Goal: Task Accomplishment & Management: Use online tool/utility

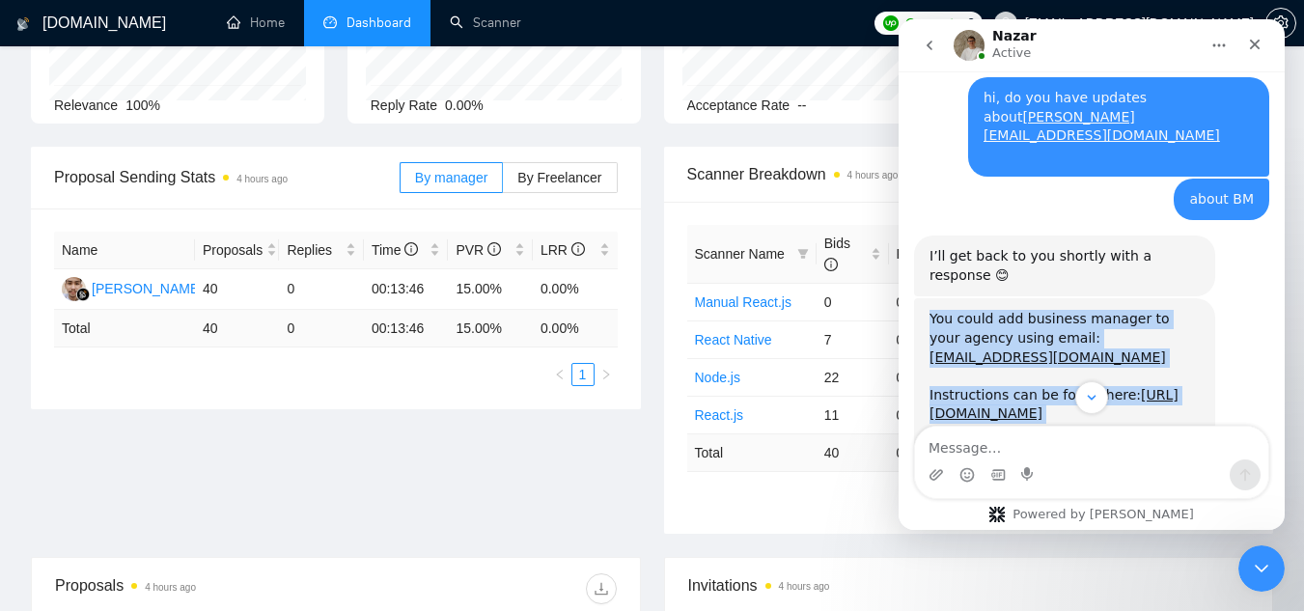
scroll to position [1708, 0]
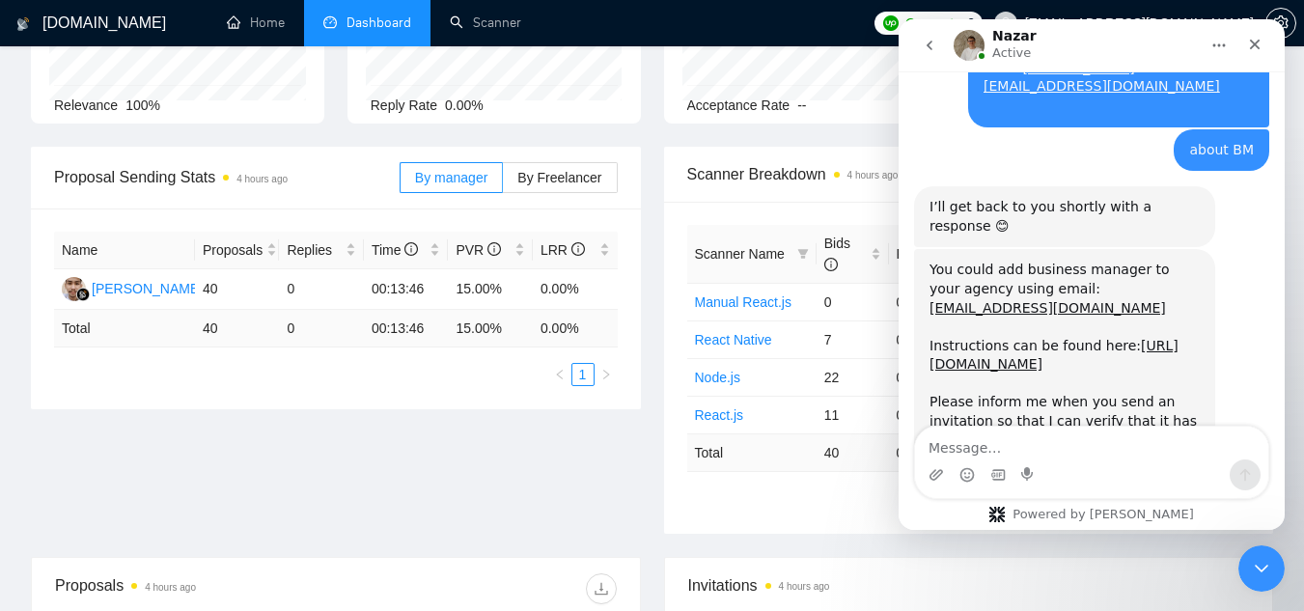
click at [1037, 459] on div "Intercom messenger" at bounding box center [1091, 474] width 353 height 31
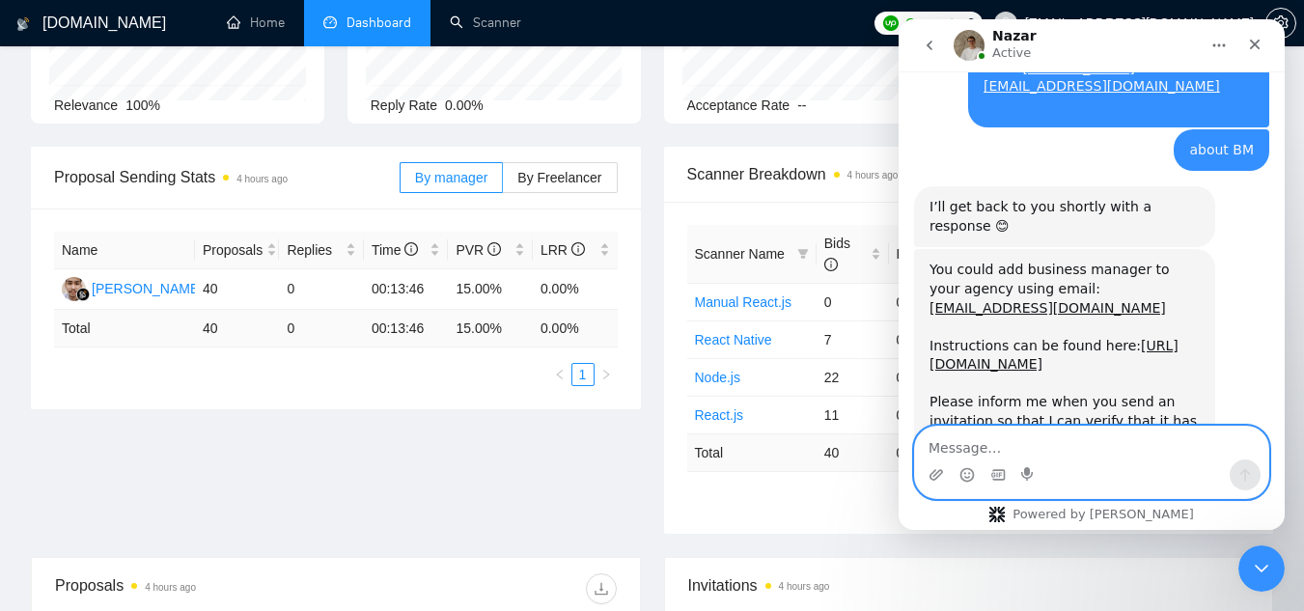
click at [1033, 448] on textarea "Message…" at bounding box center [1091, 443] width 353 height 33
paste textarea "It says that email address is not valid.."
type textarea "It says that email address is not valid.."
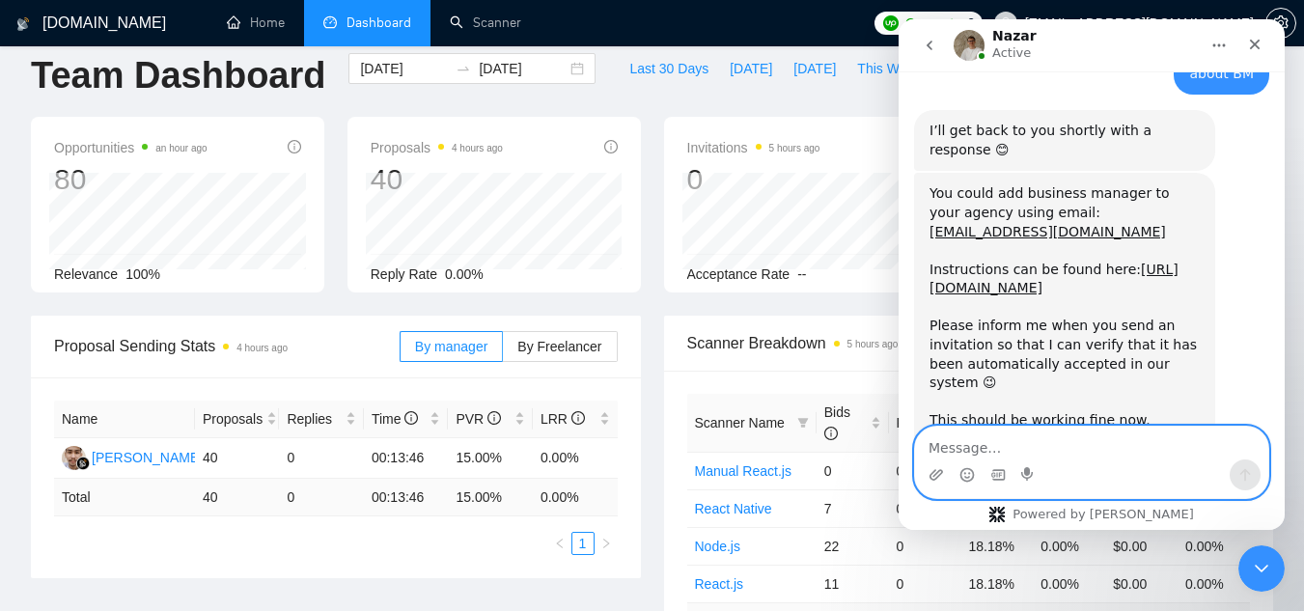
scroll to position [0, 0]
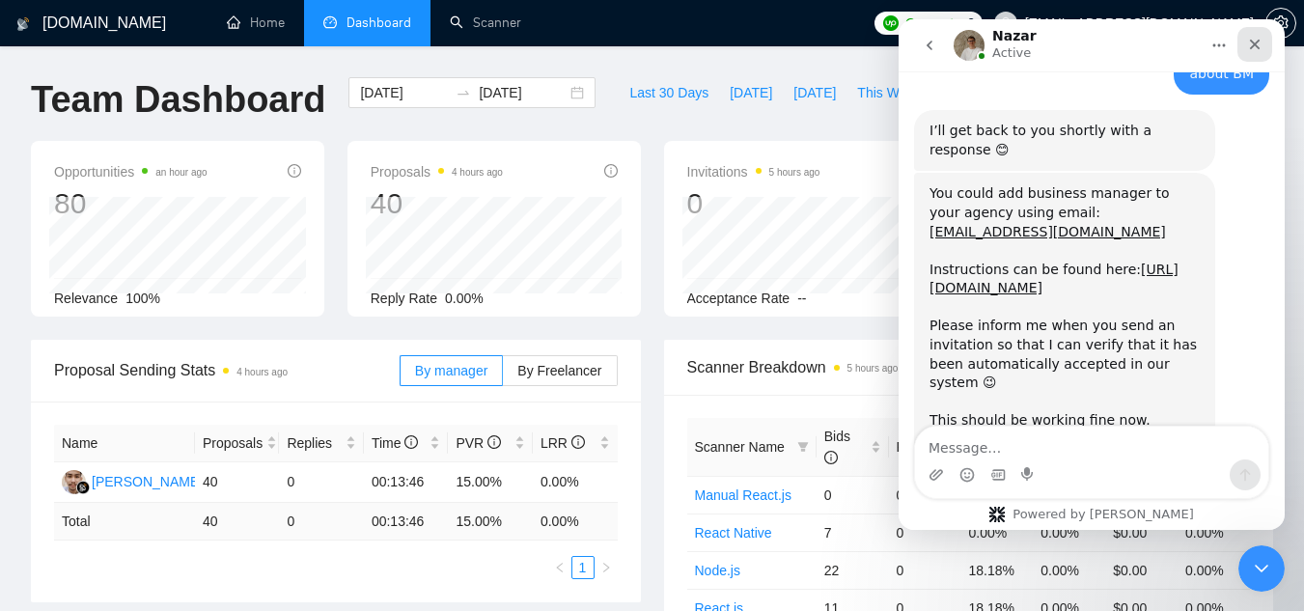
click at [1265, 50] on div "Close" at bounding box center [1254, 44] width 35 height 35
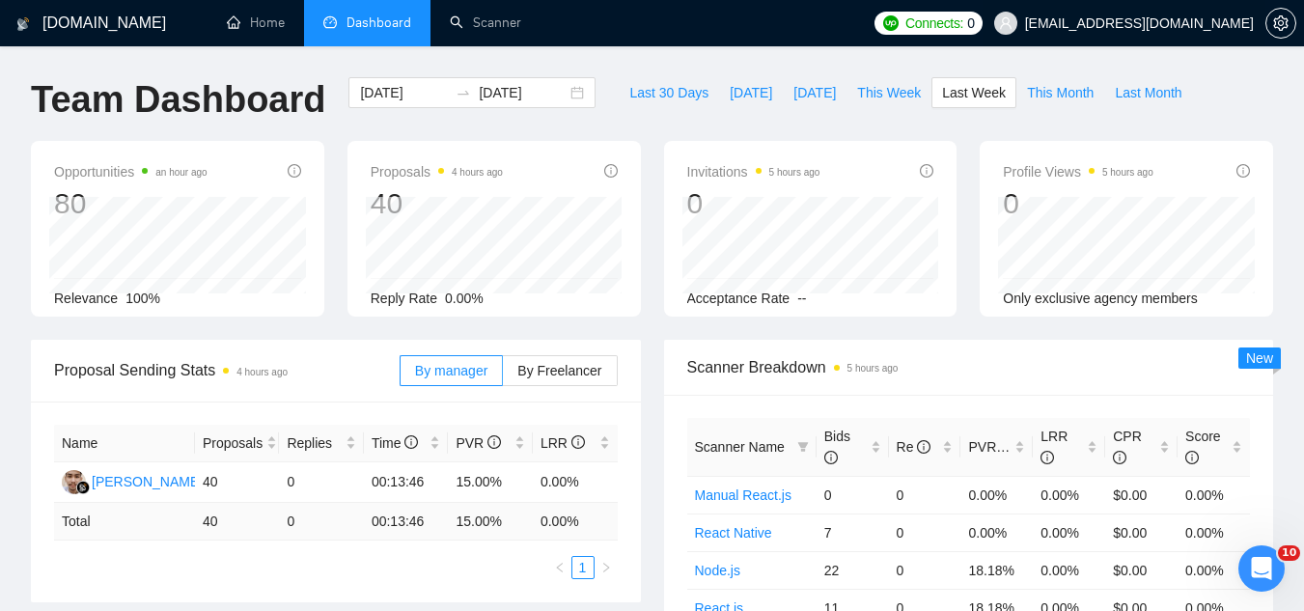
click at [1133, 23] on span "[EMAIL_ADDRESS][DOMAIN_NAME]" at bounding box center [1139, 23] width 229 height 0
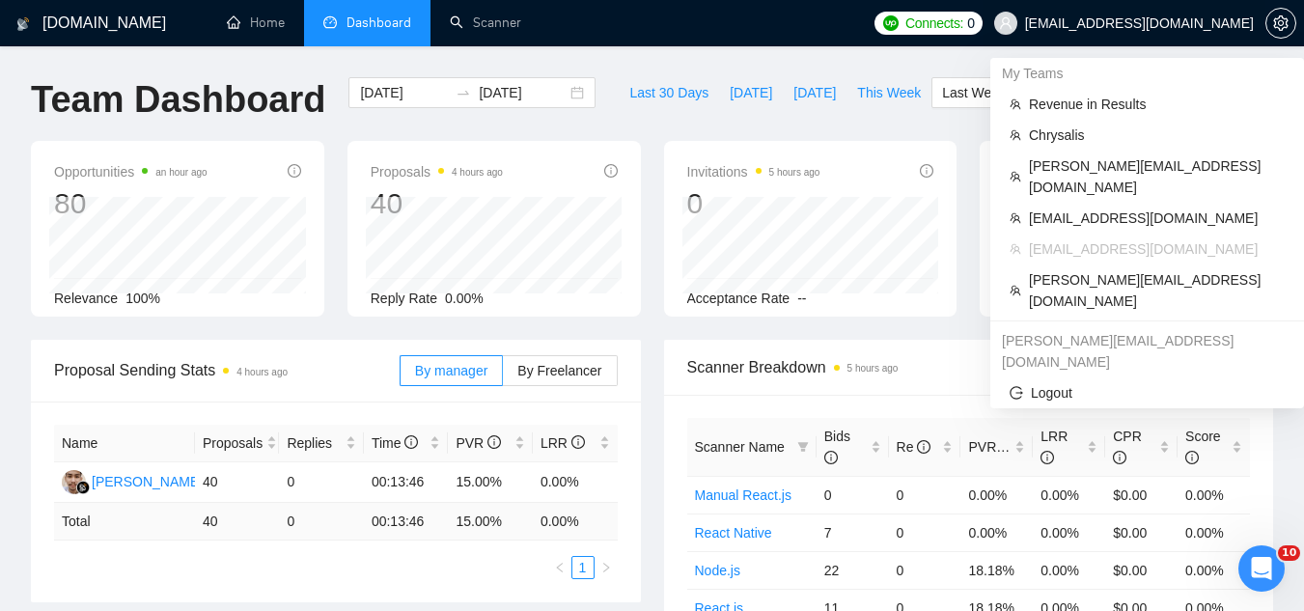
scroll to position [1784, 0]
click at [1062, 134] on span "Chrysalis" at bounding box center [1157, 134] width 256 height 21
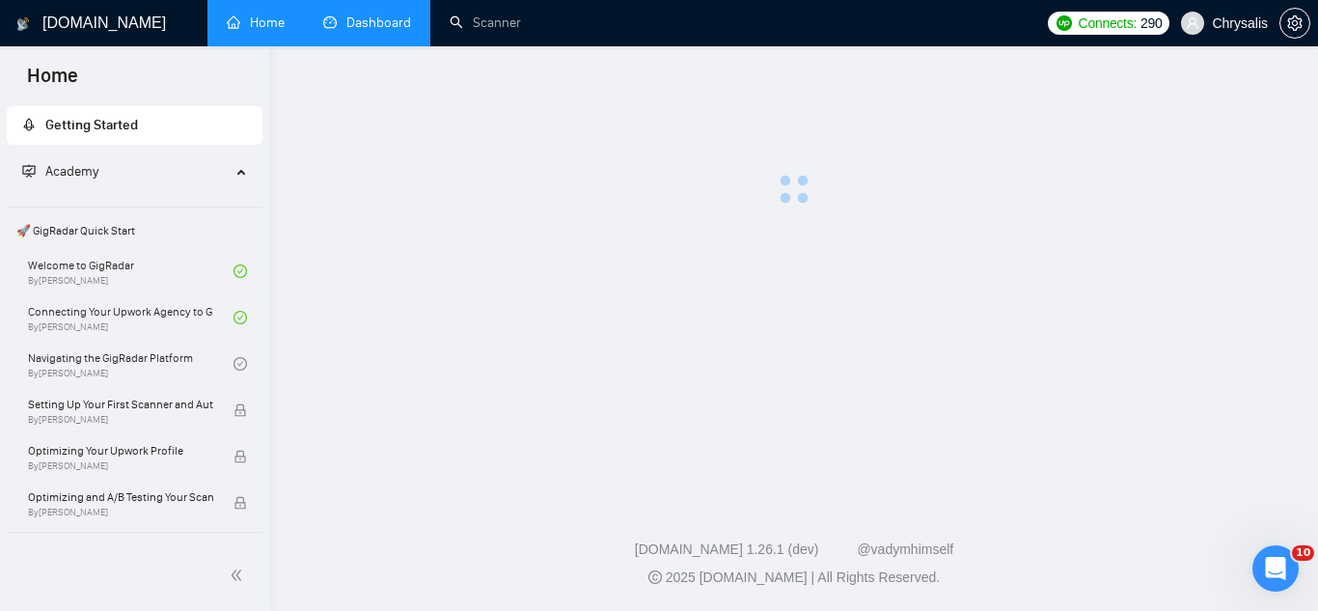
click at [355, 31] on link "Dashboard" at bounding box center [367, 22] width 88 height 16
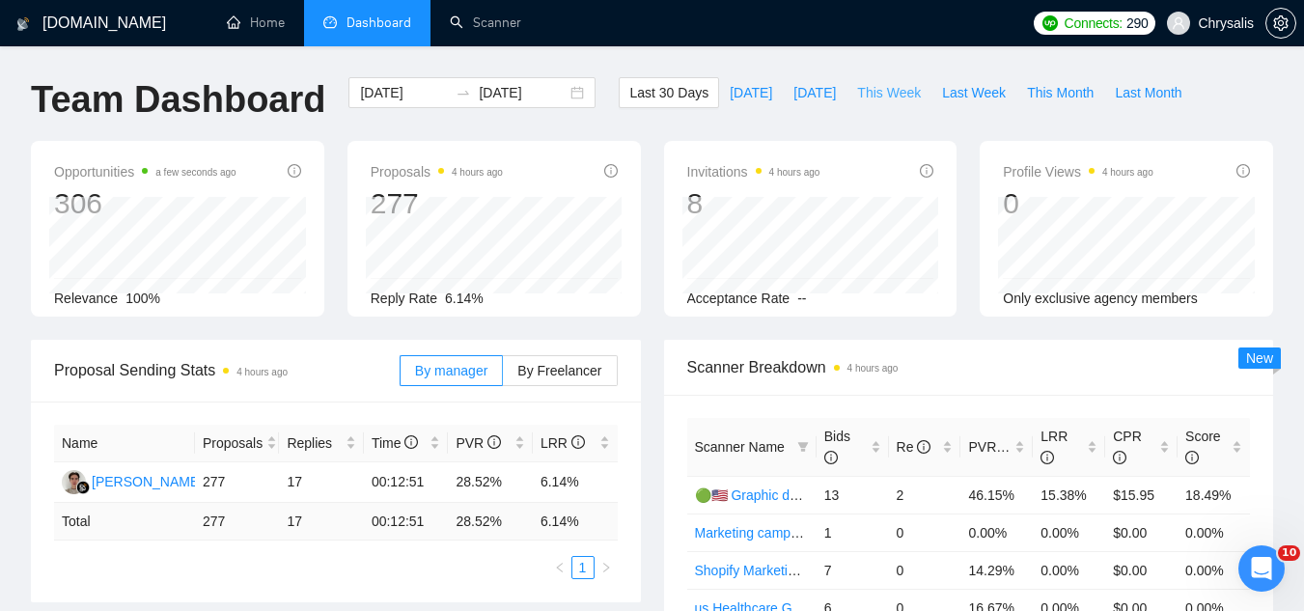
click at [884, 93] on span "This Week" at bounding box center [889, 92] width 64 height 21
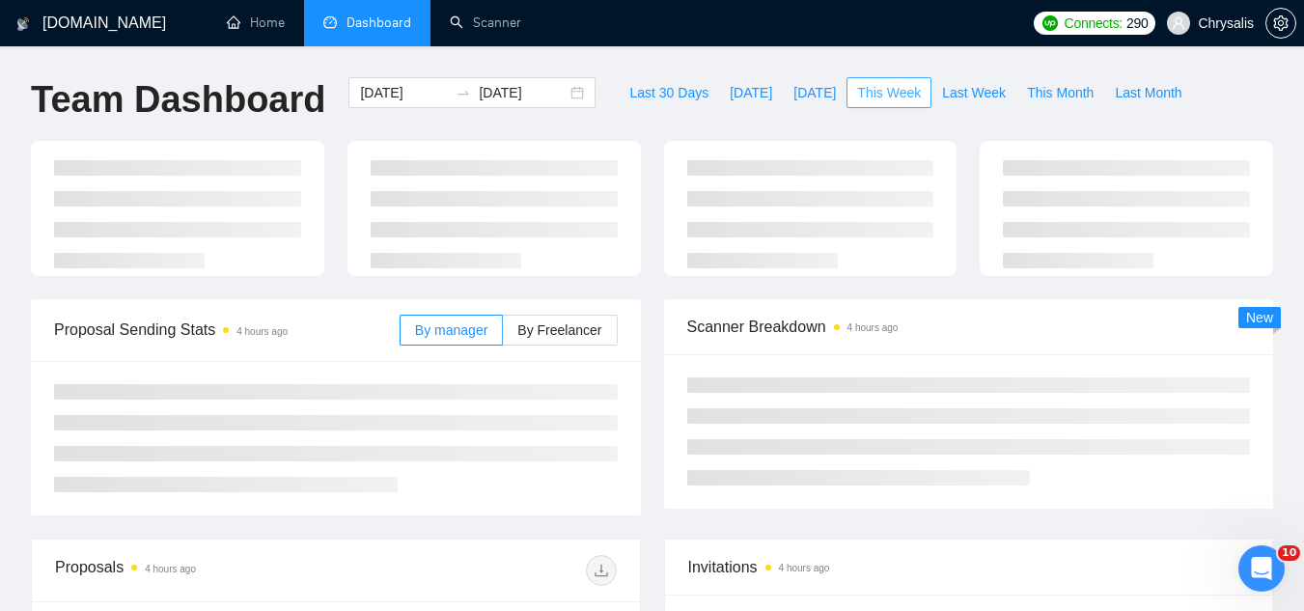
type input "[DATE]"
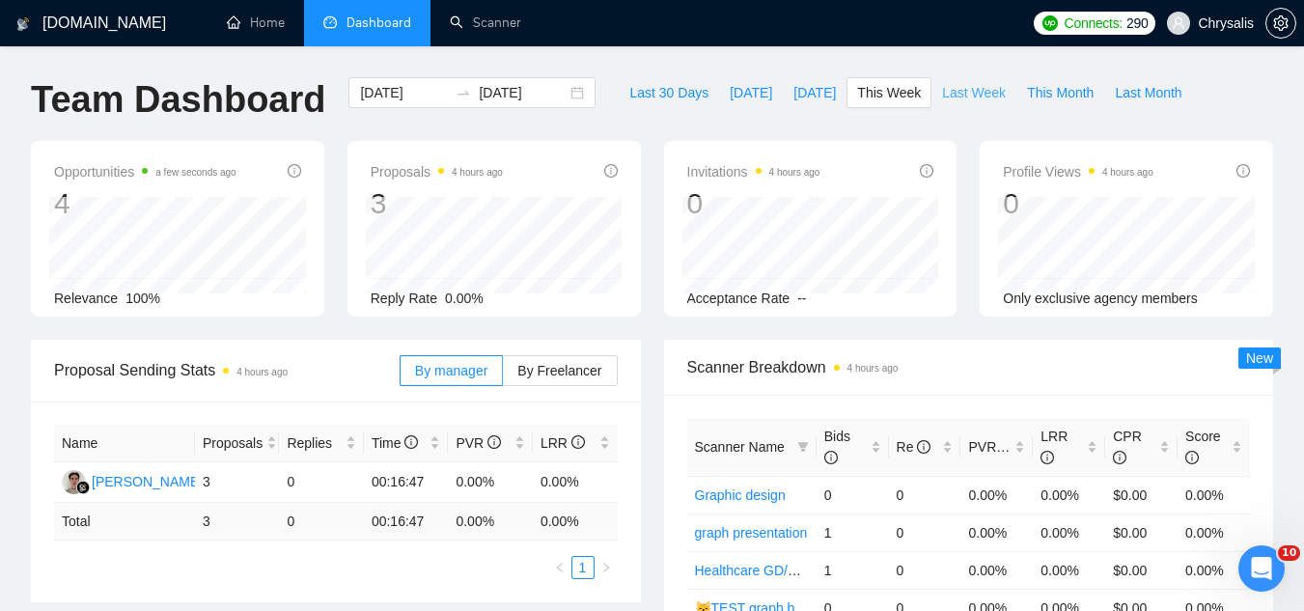
click at [957, 98] on span "Last Week" at bounding box center [974, 92] width 64 height 21
type input "[DATE]"
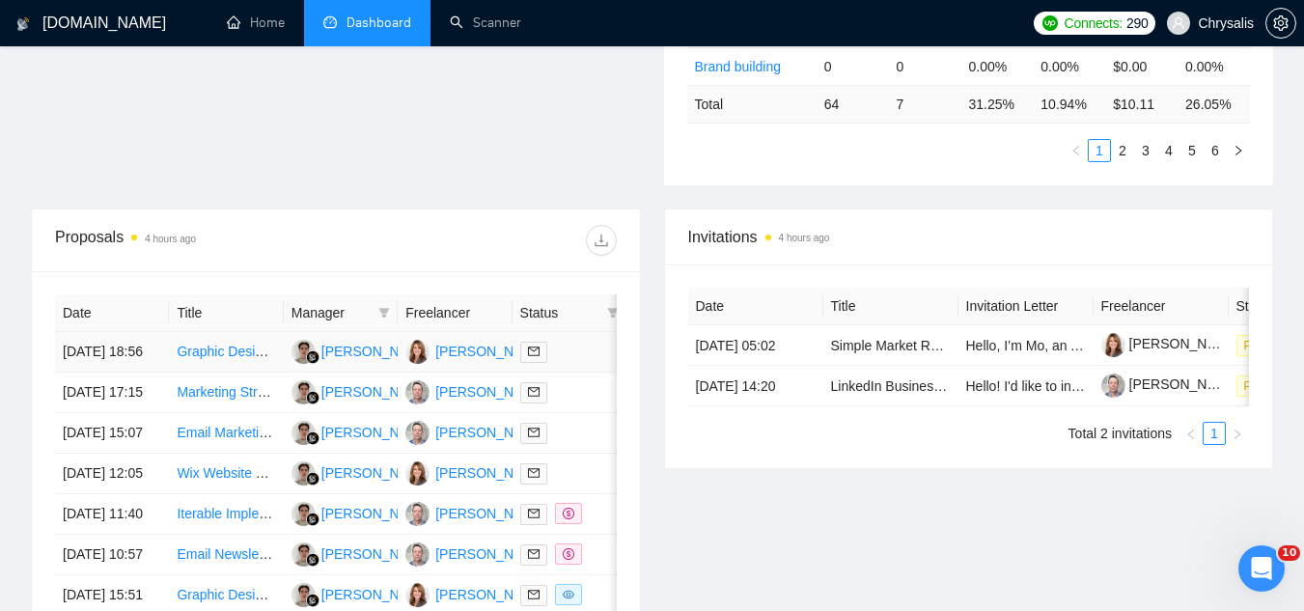
scroll to position [675, 0]
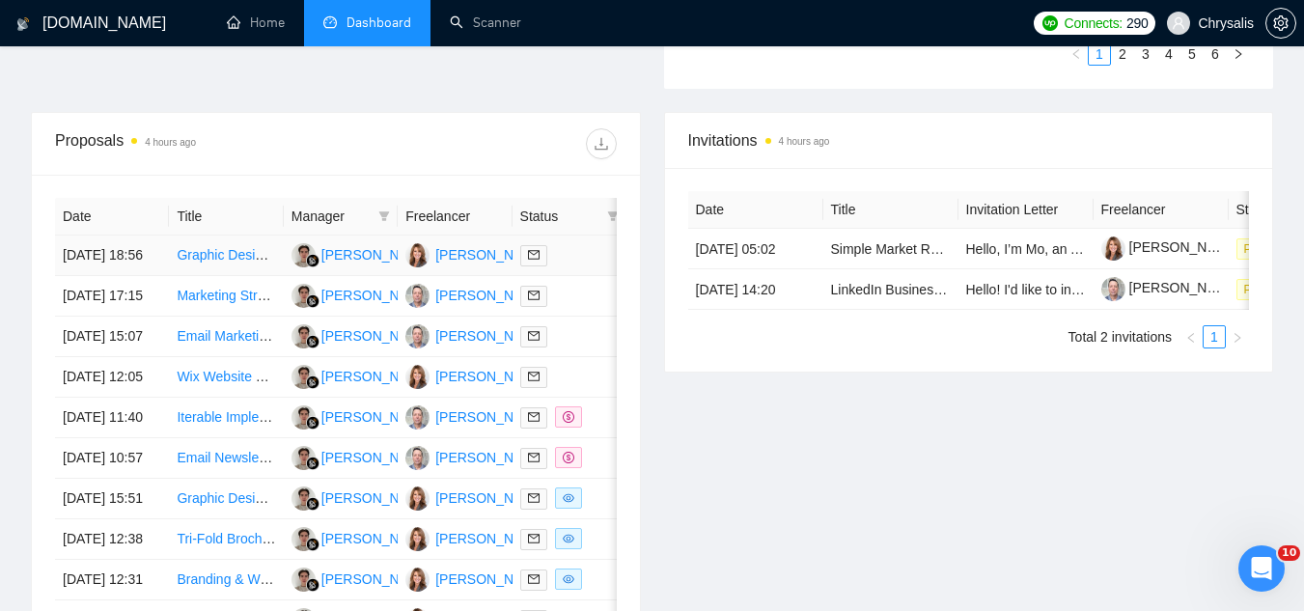
click at [212, 276] on td "Graphic Designer for Composite Image Creation" at bounding box center [226, 255] width 114 height 41
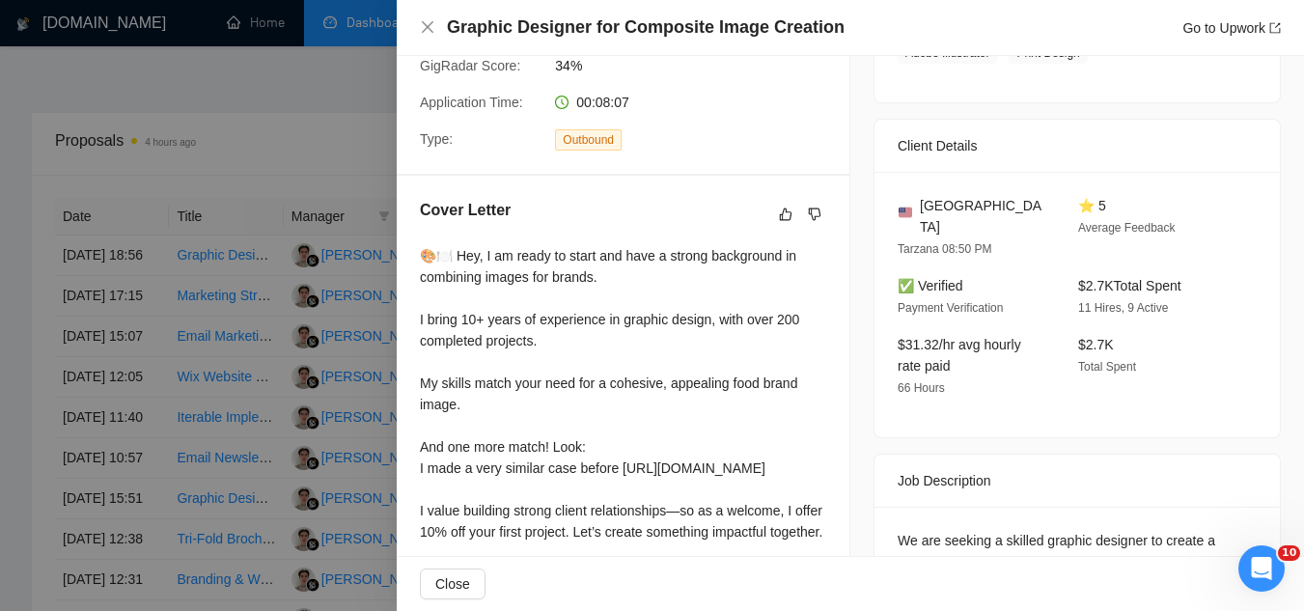
scroll to position [482, 0]
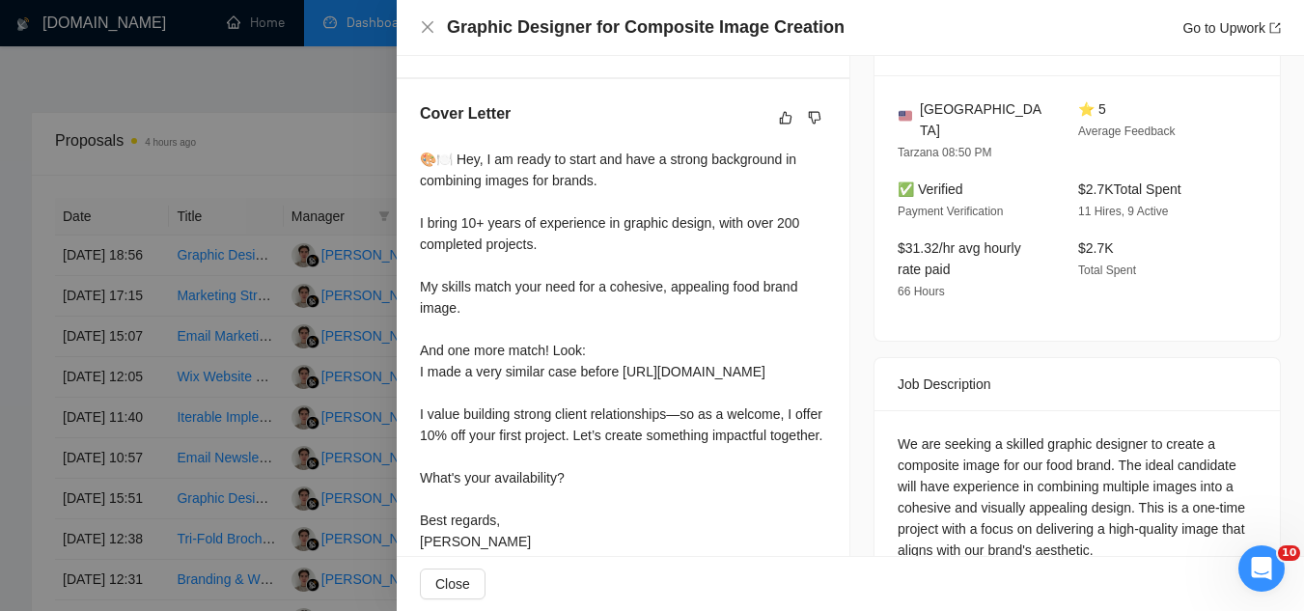
click at [264, 142] on div at bounding box center [652, 305] width 1304 height 611
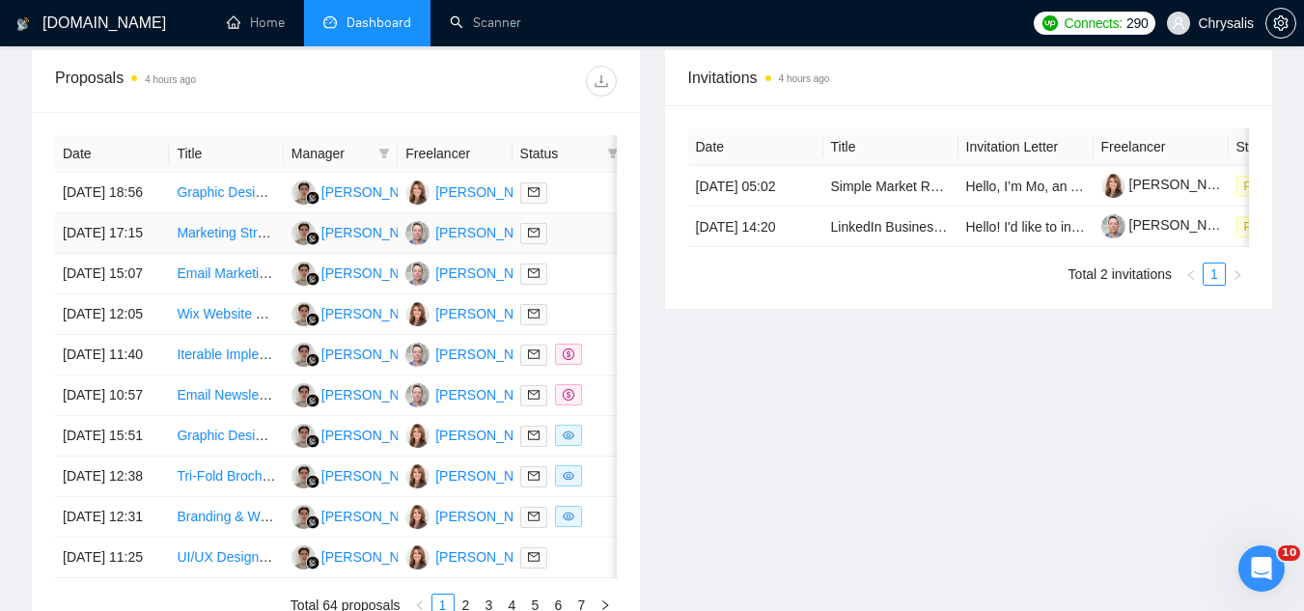
scroll to position [772, 0]
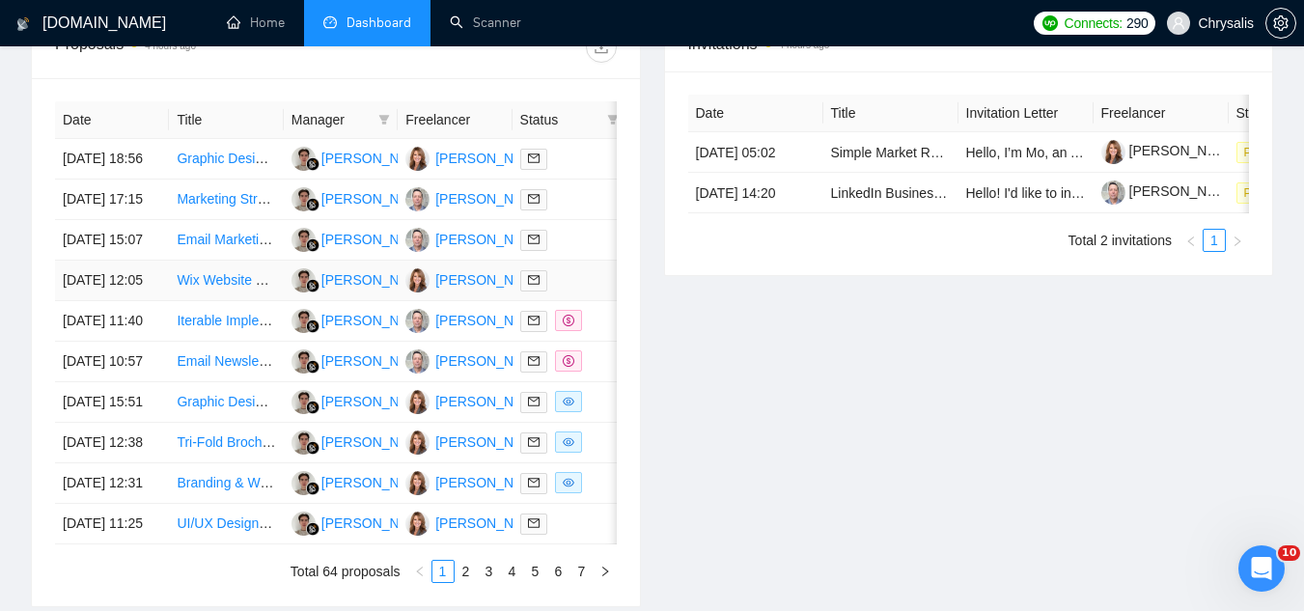
click at [252, 301] on td "Wix Website Designer for Holiday Festival (eComm Ticket Sales Focus)" at bounding box center [226, 281] width 114 height 41
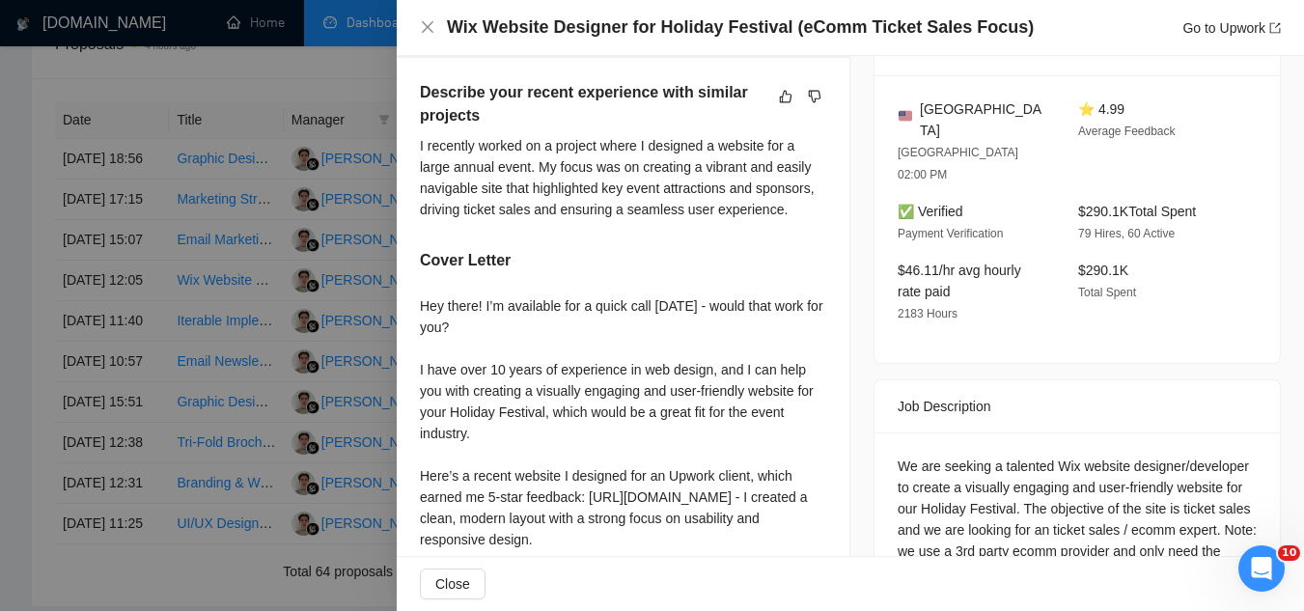
click at [238, 88] on div at bounding box center [652, 305] width 1304 height 611
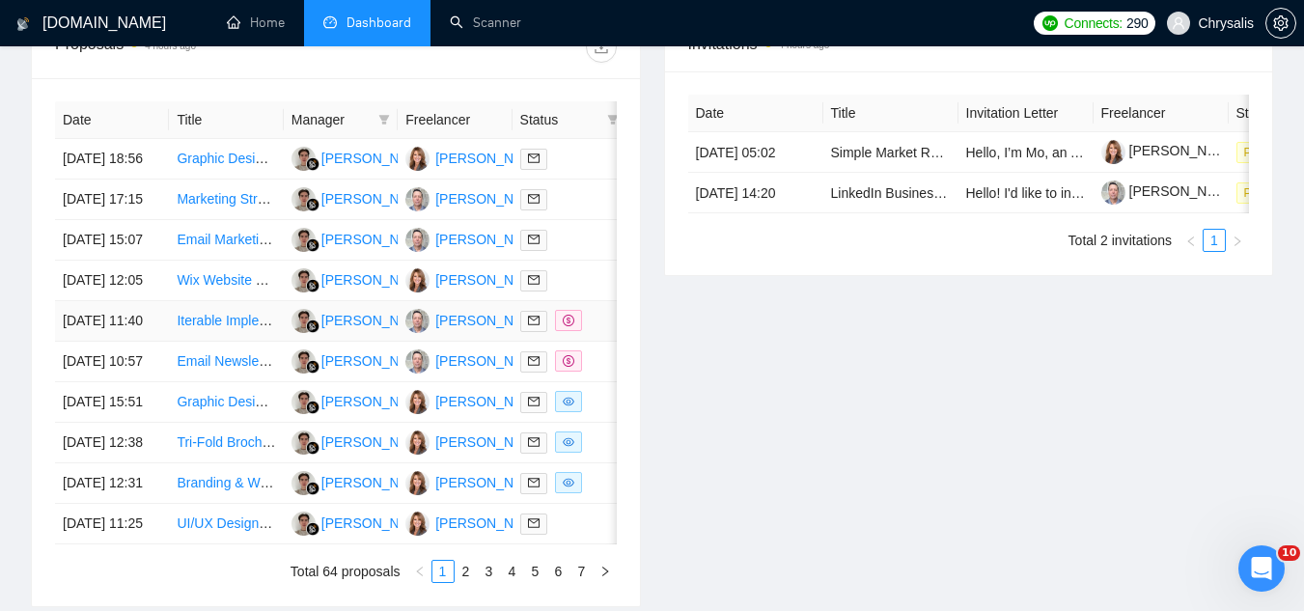
click at [234, 342] on td "Iterable Implementation" at bounding box center [226, 321] width 114 height 41
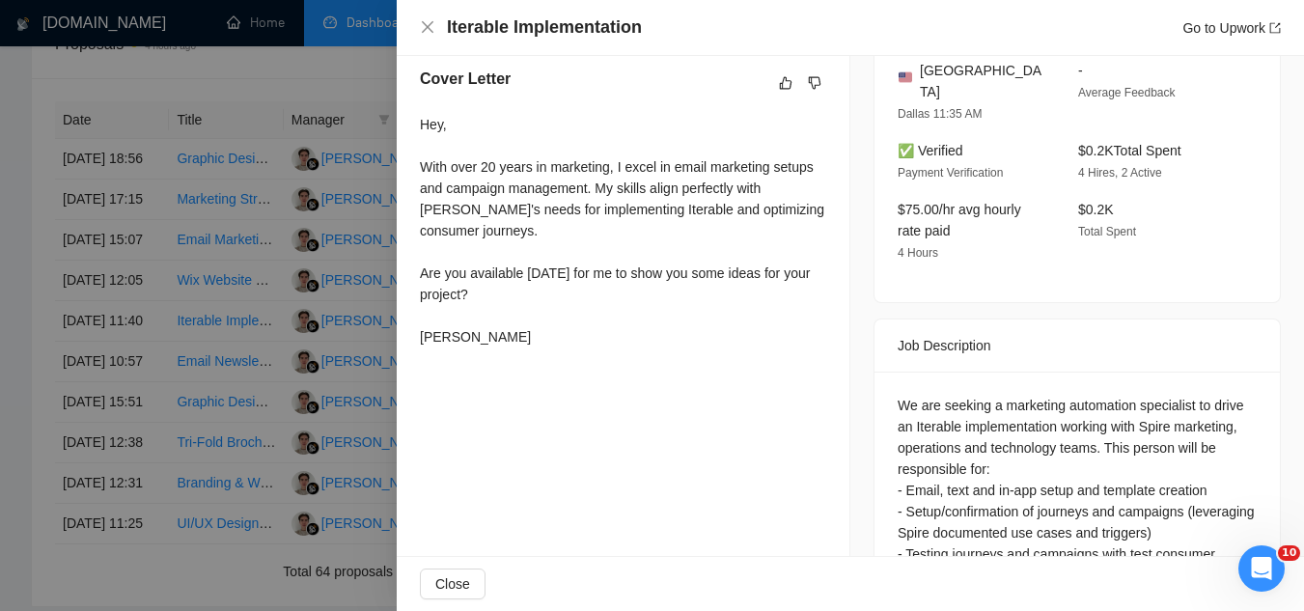
scroll to position [386, 0]
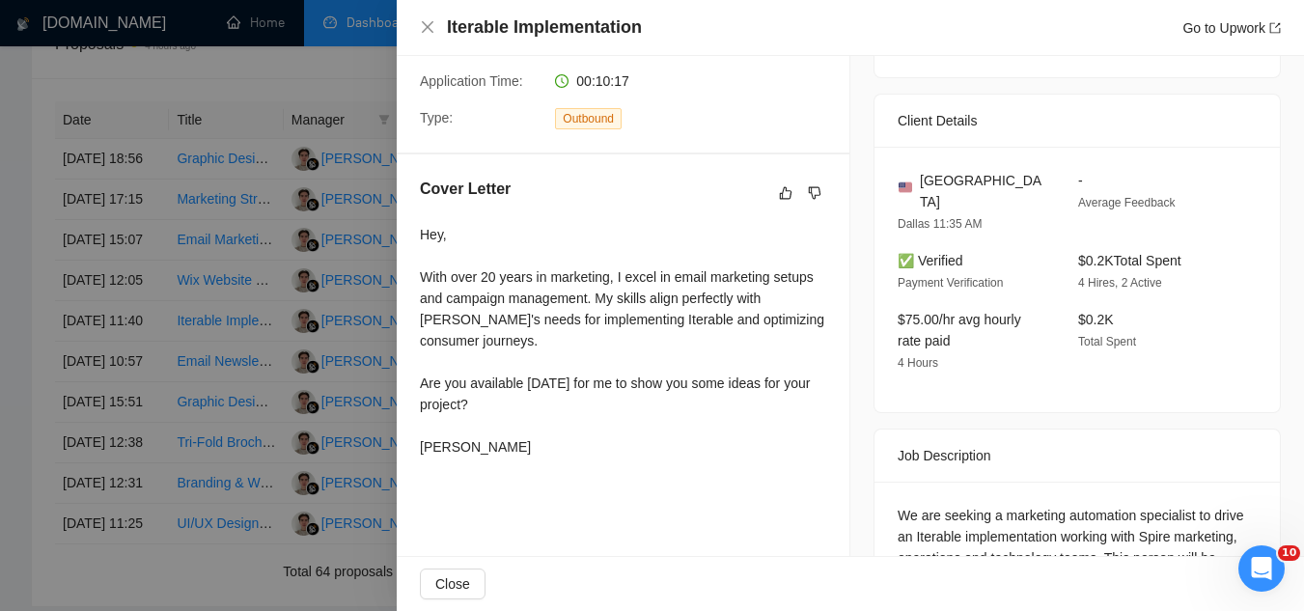
click at [227, 89] on div at bounding box center [652, 305] width 1304 height 611
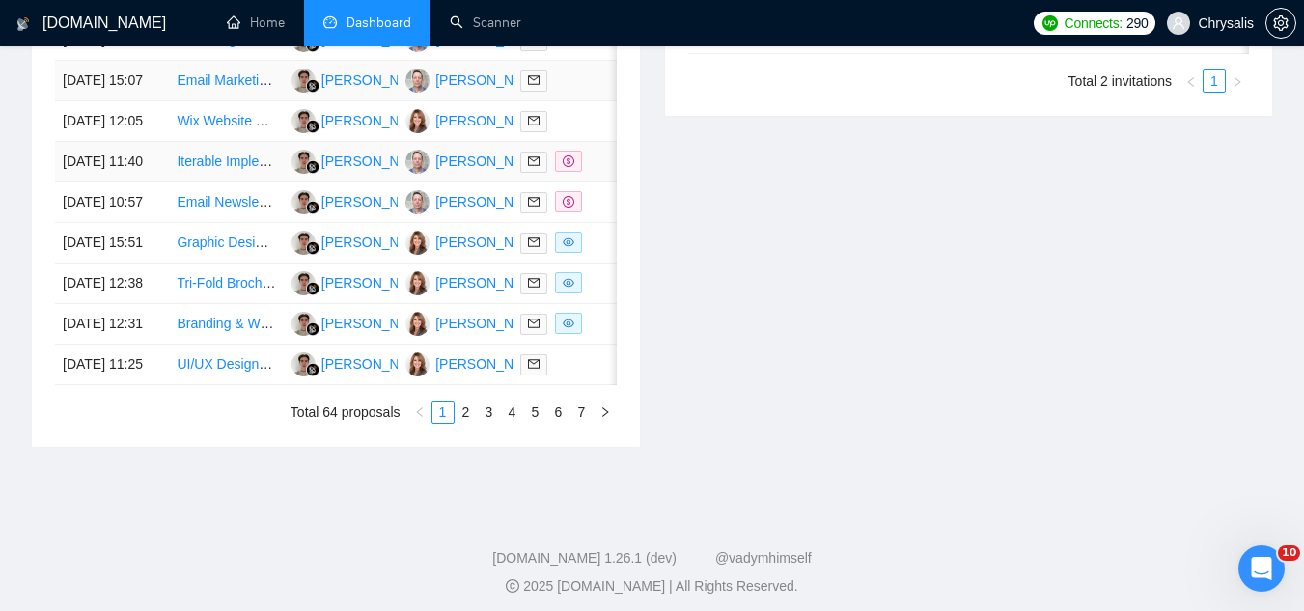
scroll to position [965, 0]
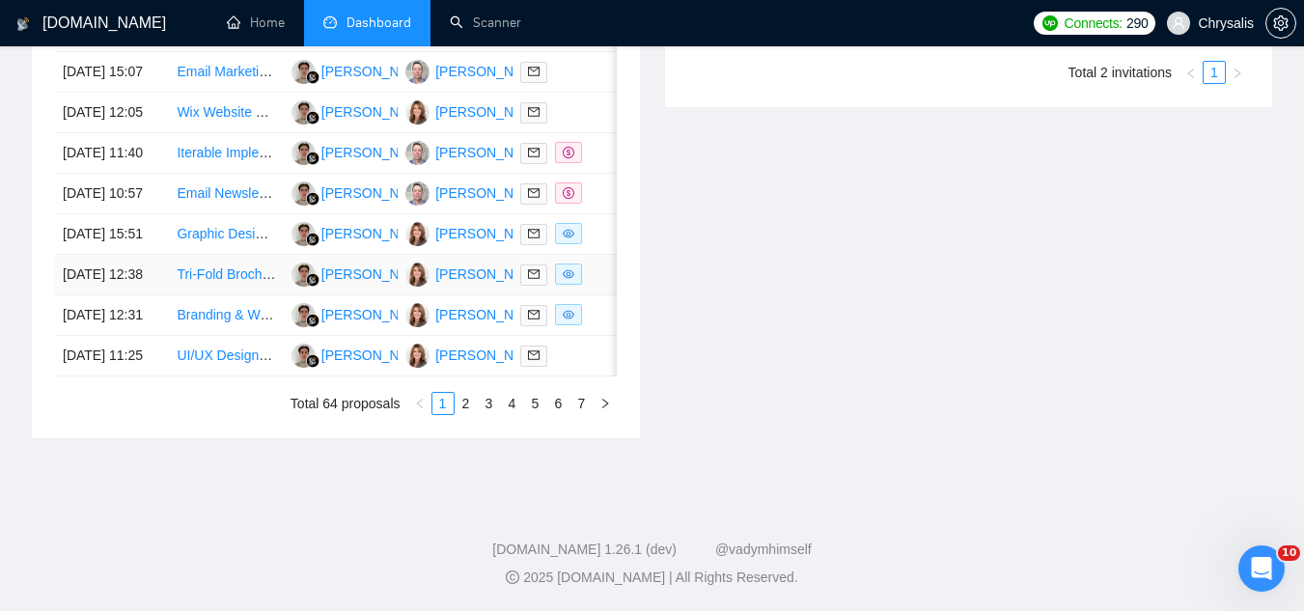
click at [257, 295] on td "Tri-Fold Brochure Design for Martial Arts Gym" at bounding box center [226, 275] width 114 height 41
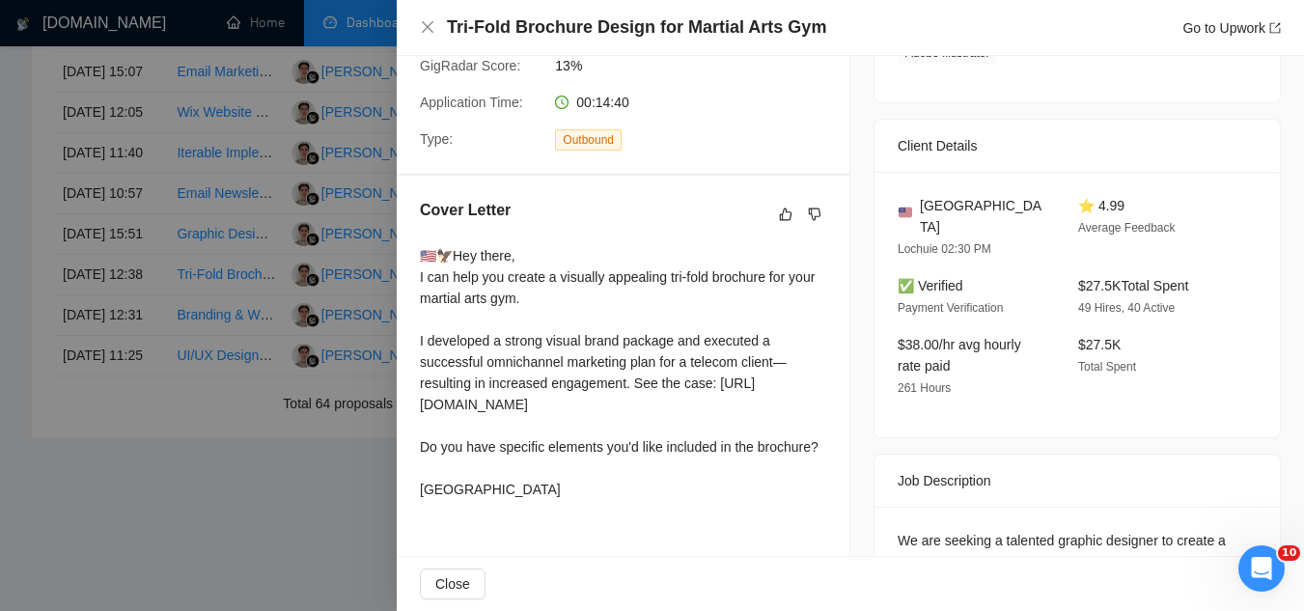
click at [273, 122] on div at bounding box center [652, 305] width 1304 height 611
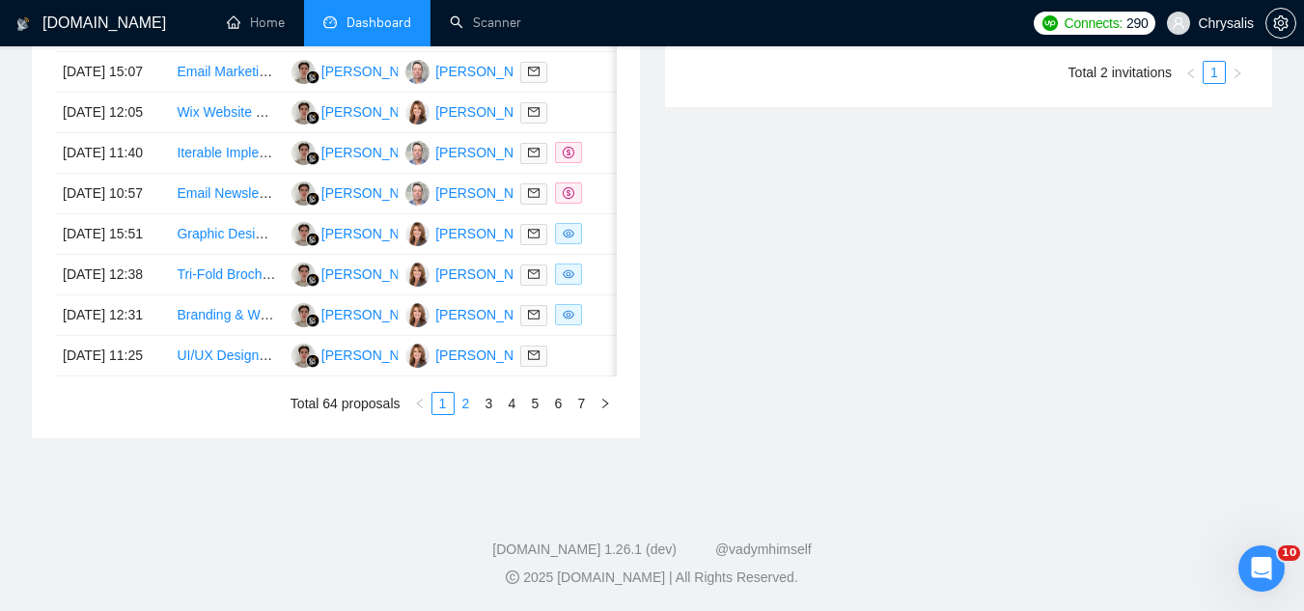
click at [465, 414] on link "2" at bounding box center [465, 403] width 21 height 21
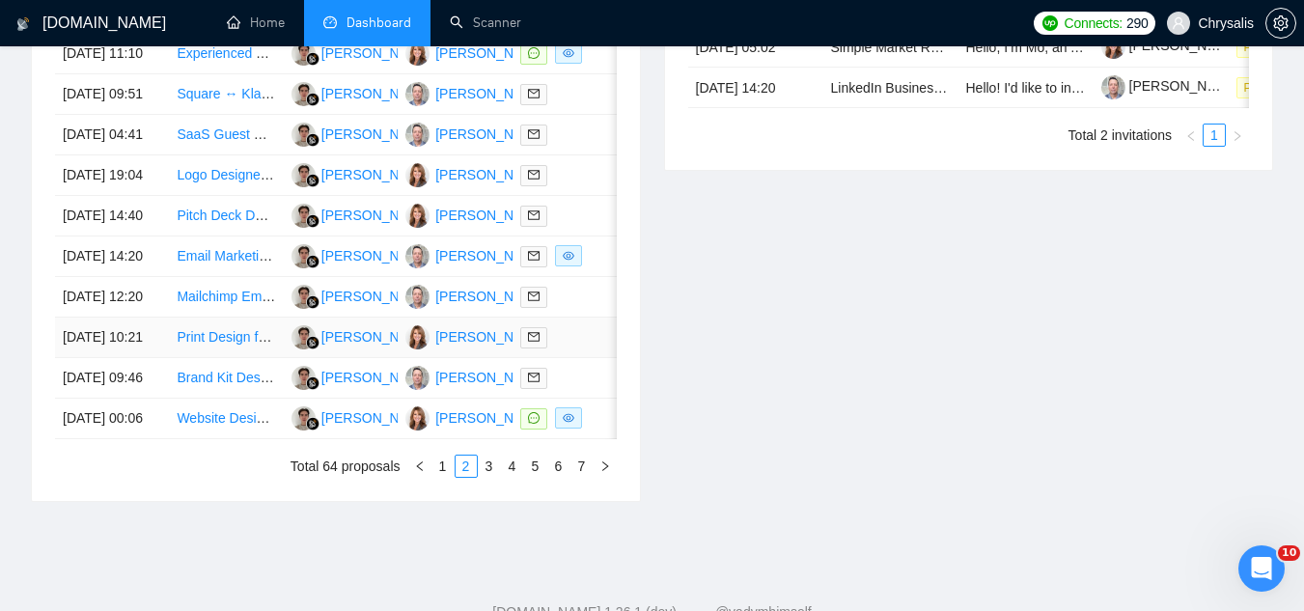
scroll to position [675, 0]
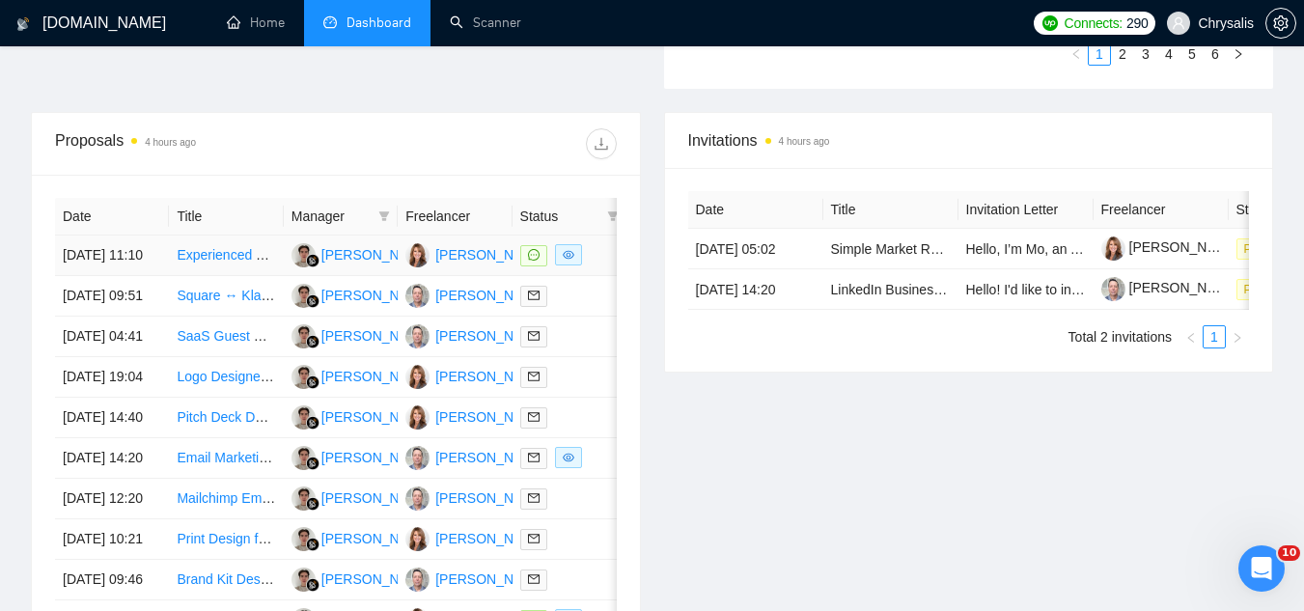
click at [202, 276] on td "Experienced Wix Designer for Live Collaboration" at bounding box center [226, 255] width 114 height 41
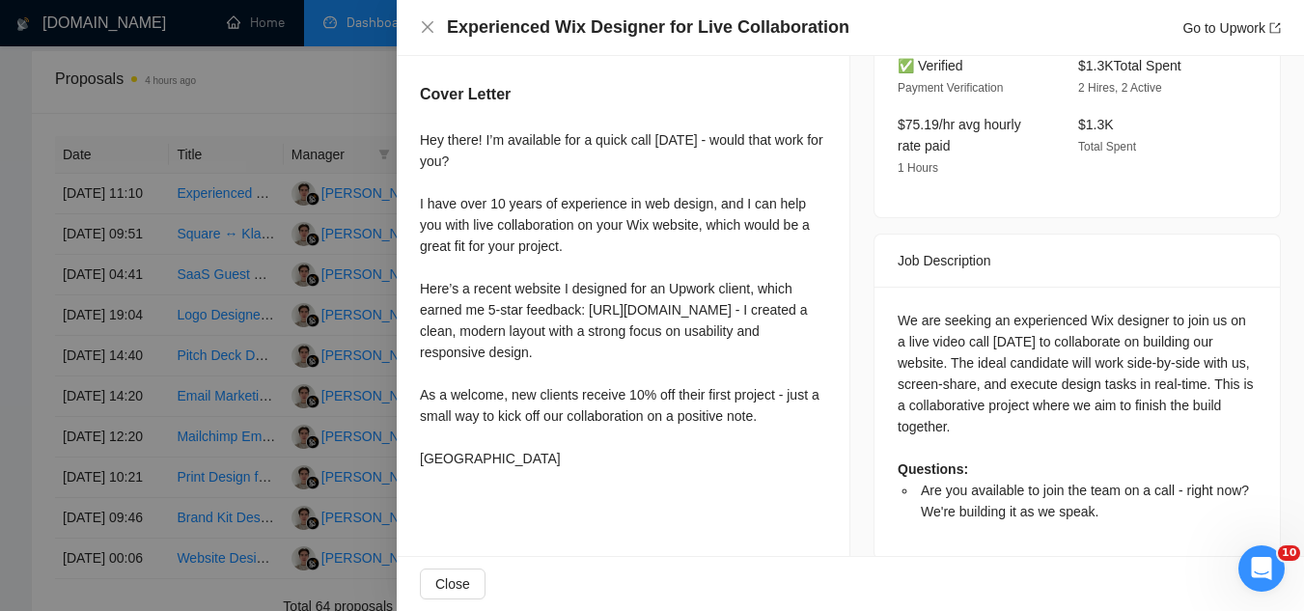
scroll to position [772, 0]
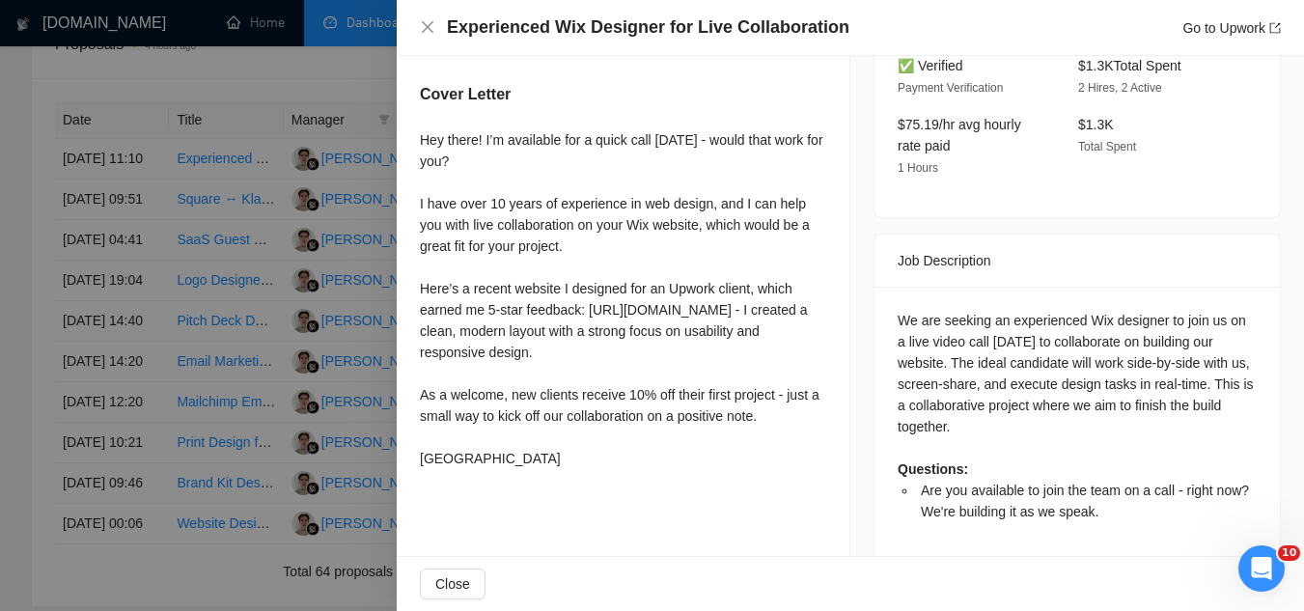
click at [289, 82] on div at bounding box center [652, 305] width 1304 height 611
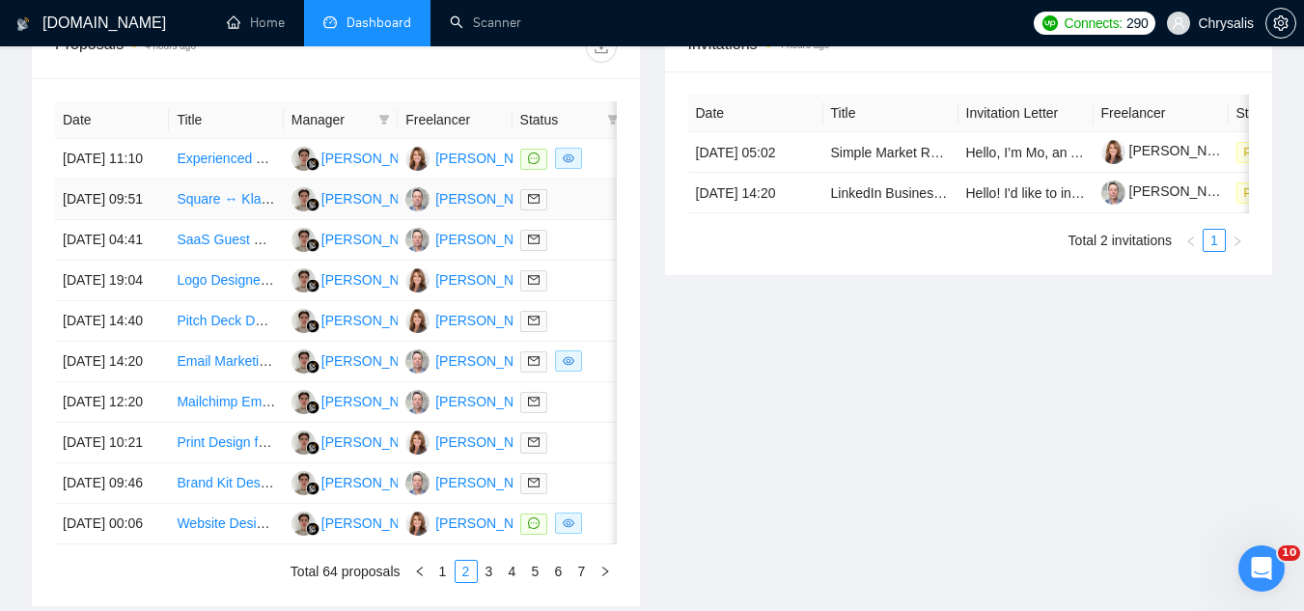
click at [221, 220] on td "Square ↔ Klaviyo Integration Specialist" at bounding box center [226, 199] width 114 height 41
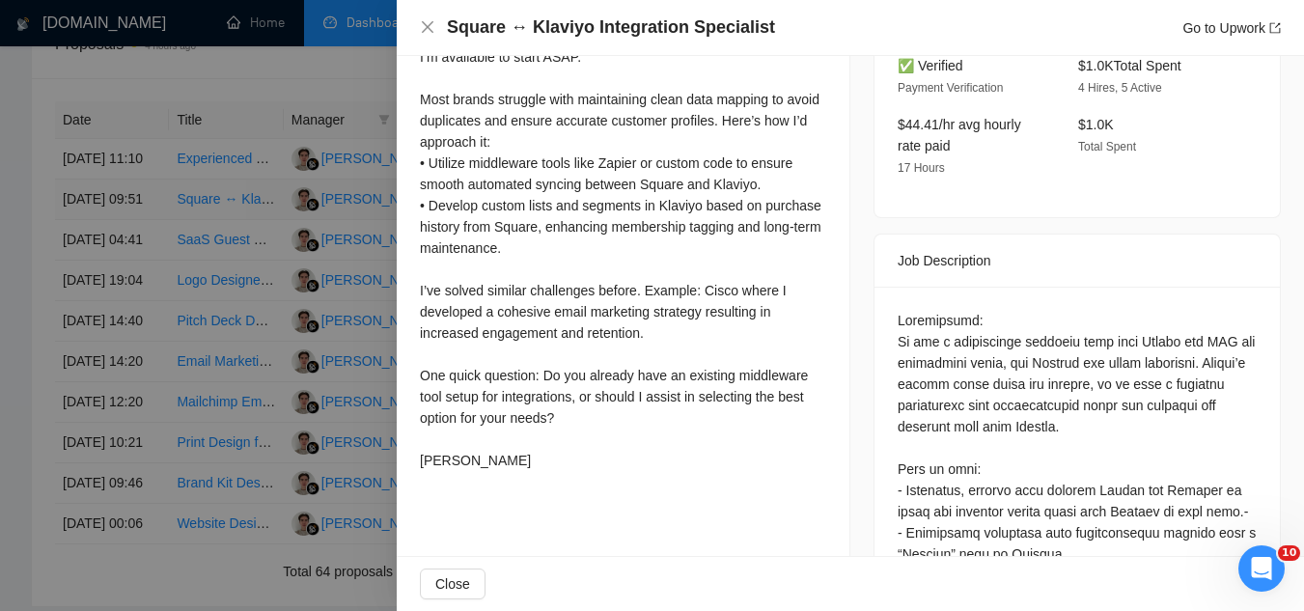
click at [219, 246] on div at bounding box center [652, 305] width 1304 height 611
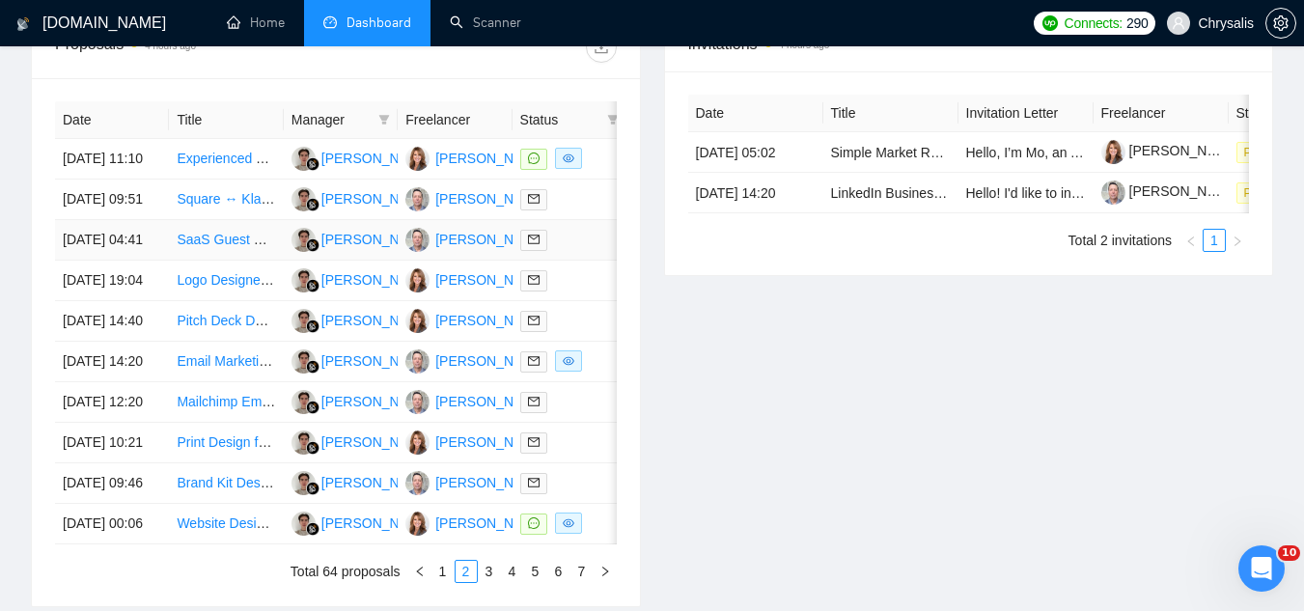
click at [240, 261] on td "SaaS Guest Post Specialist Needed" at bounding box center [226, 240] width 114 height 41
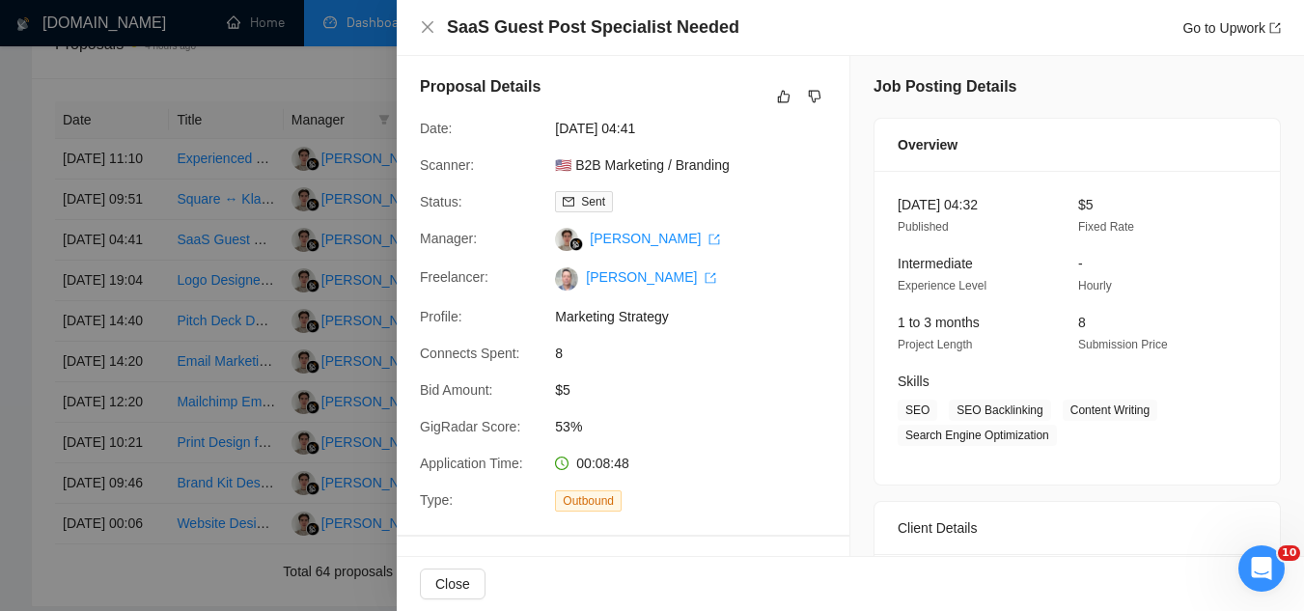
scroll to position [0, 0]
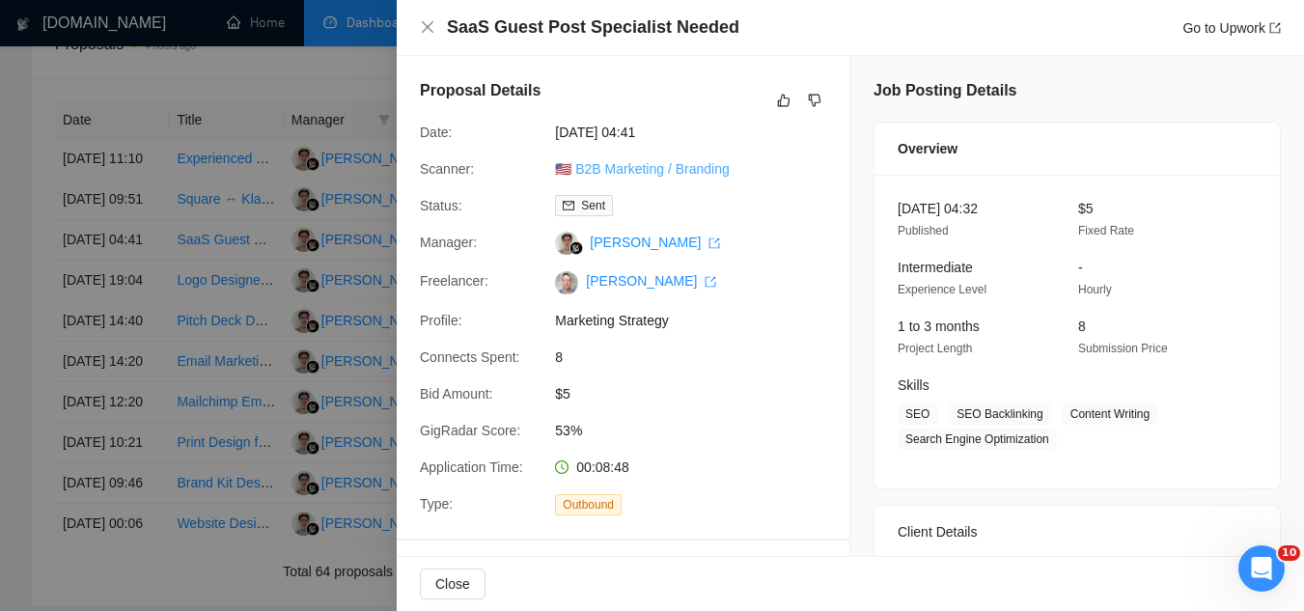
click at [610, 166] on link "🇺🇸 B2B Marketing / Branding" at bounding box center [642, 168] width 174 height 15
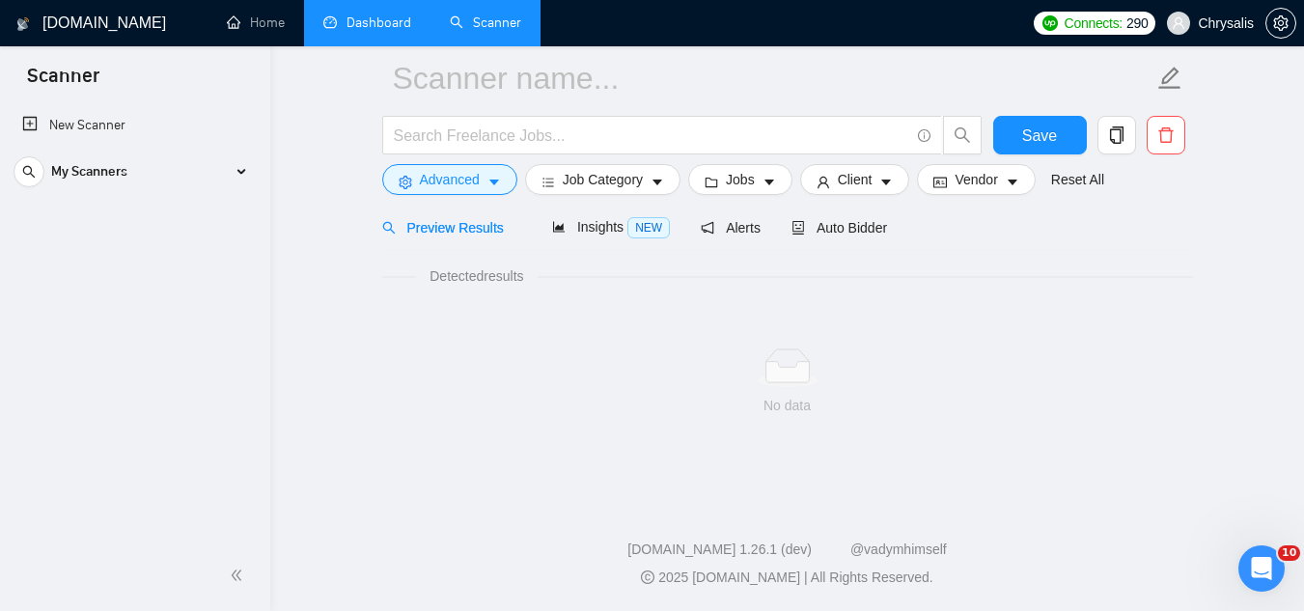
scroll to position [77, 0]
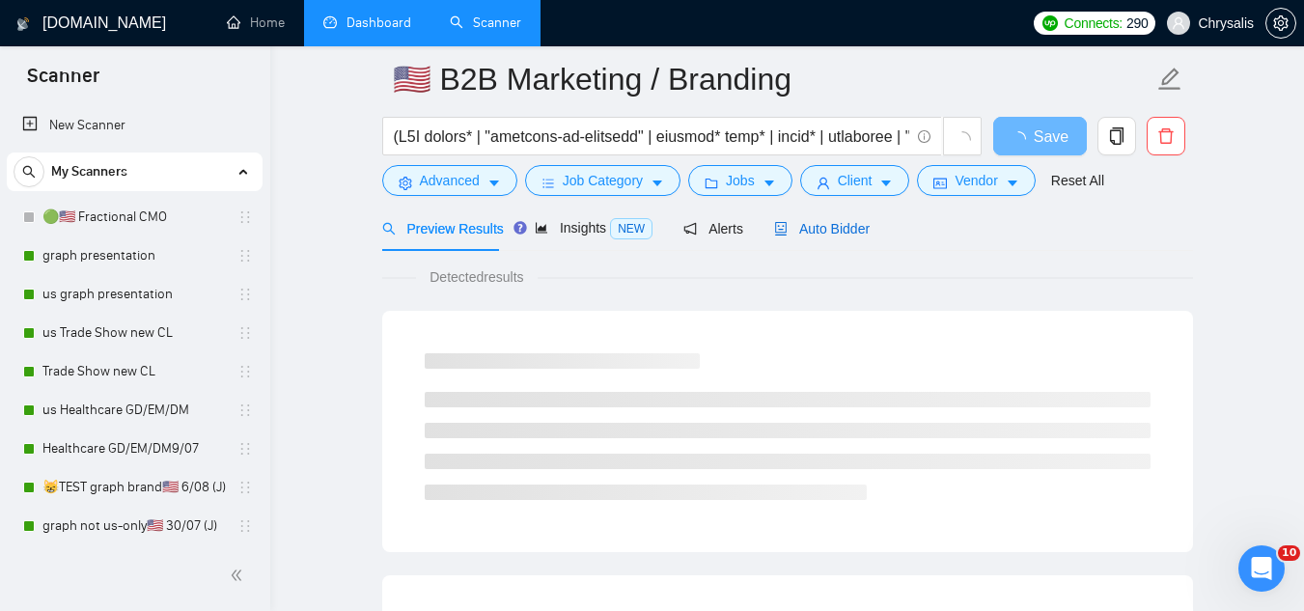
click at [826, 225] on span "Auto Bidder" at bounding box center [822, 228] width 96 height 15
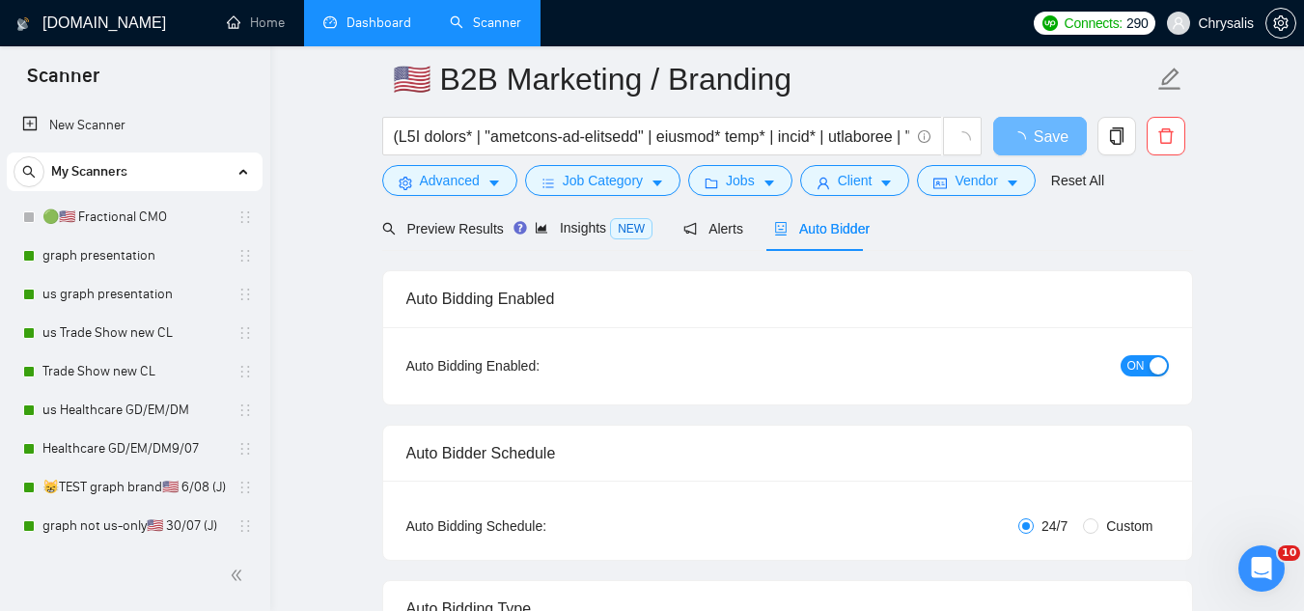
radio input "false"
radio input "true"
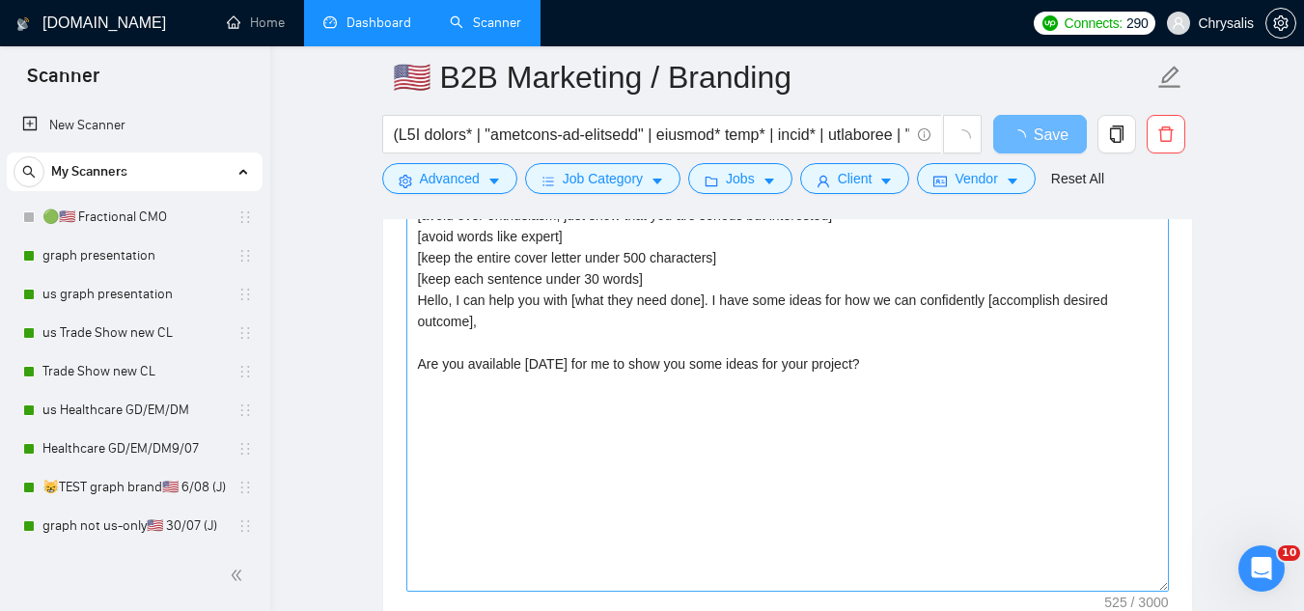
scroll to position [2586, 0]
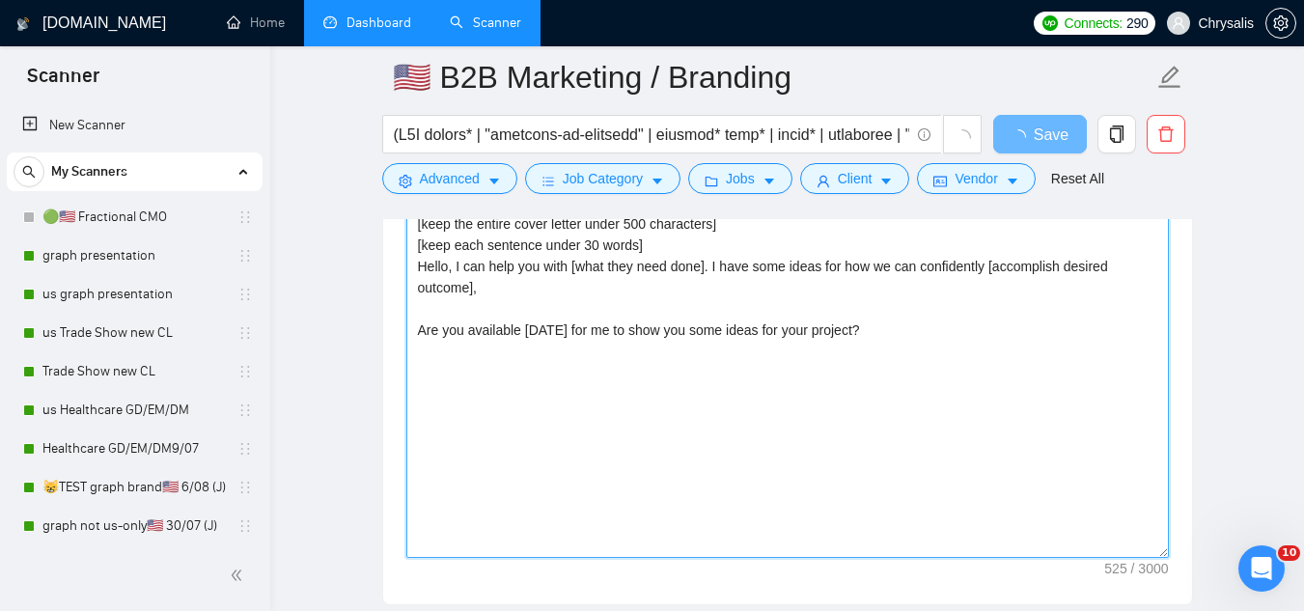
click at [876, 334] on textarea "[generate a cover letter in a way that feels relatable and personal yet profess…" at bounding box center [787, 341] width 762 height 434
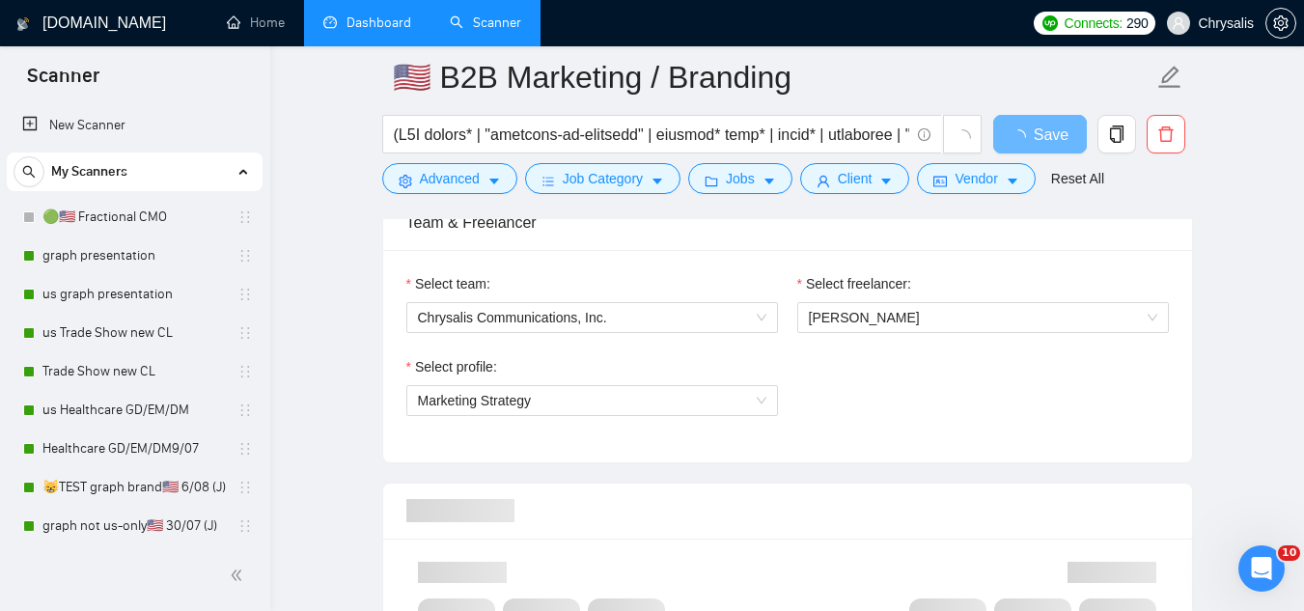
scroll to position [1235, 0]
type textarea "[generate a cover letter in a way that feels relatable and personal yet profess…"
click at [1040, 137] on span "Save" at bounding box center [1050, 135] width 35 height 24
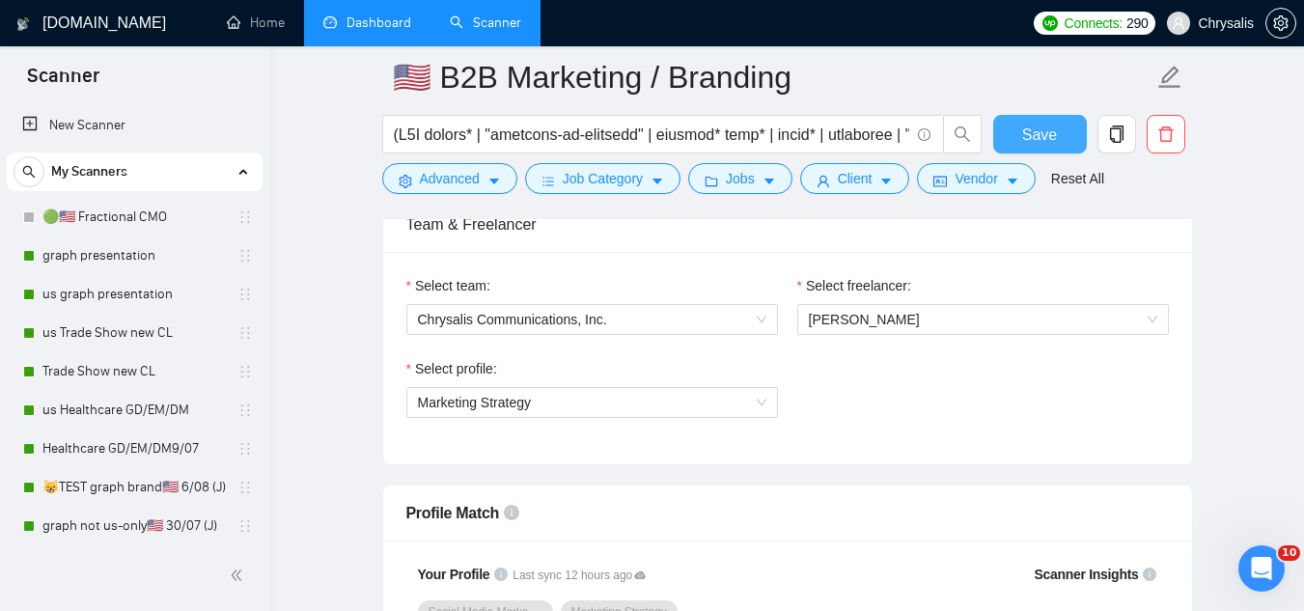
click at [1040, 137] on span "Save" at bounding box center [1039, 135] width 35 height 24
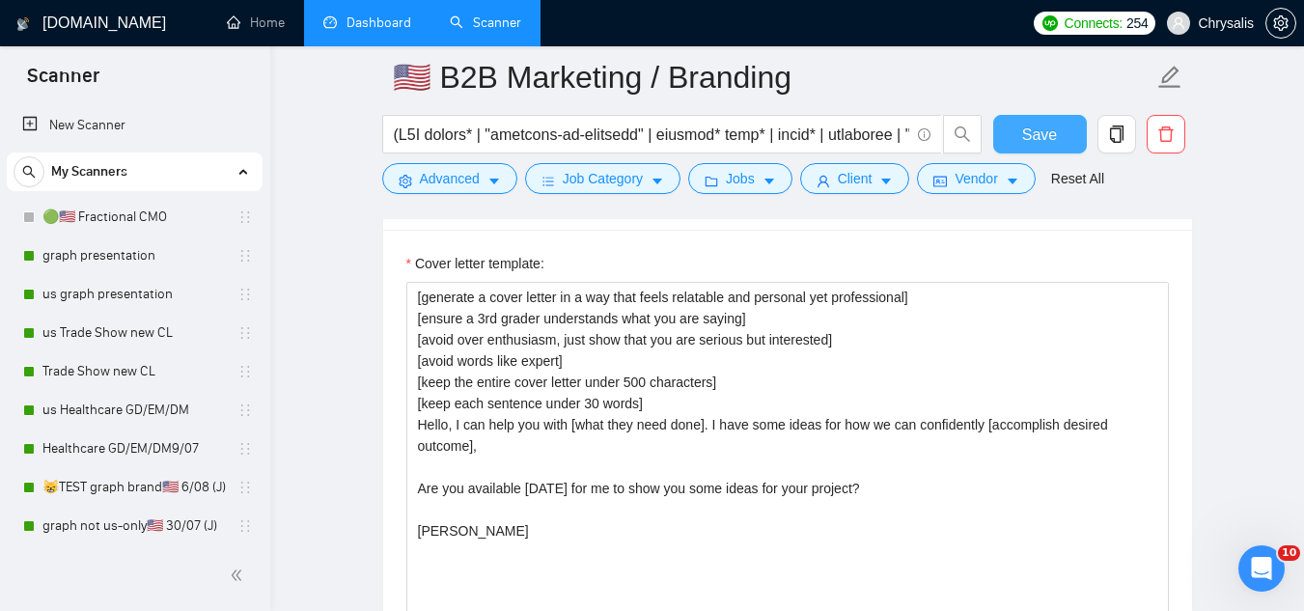
scroll to position [2586, 0]
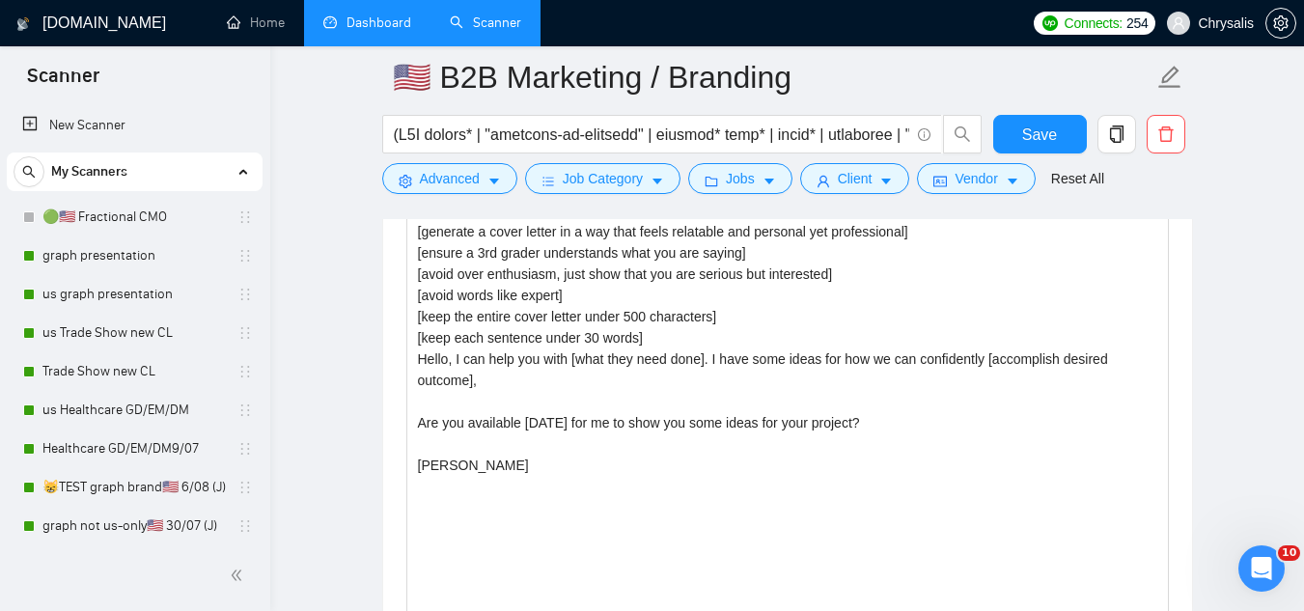
click at [369, 28] on link "Dashboard" at bounding box center [367, 22] width 88 height 16
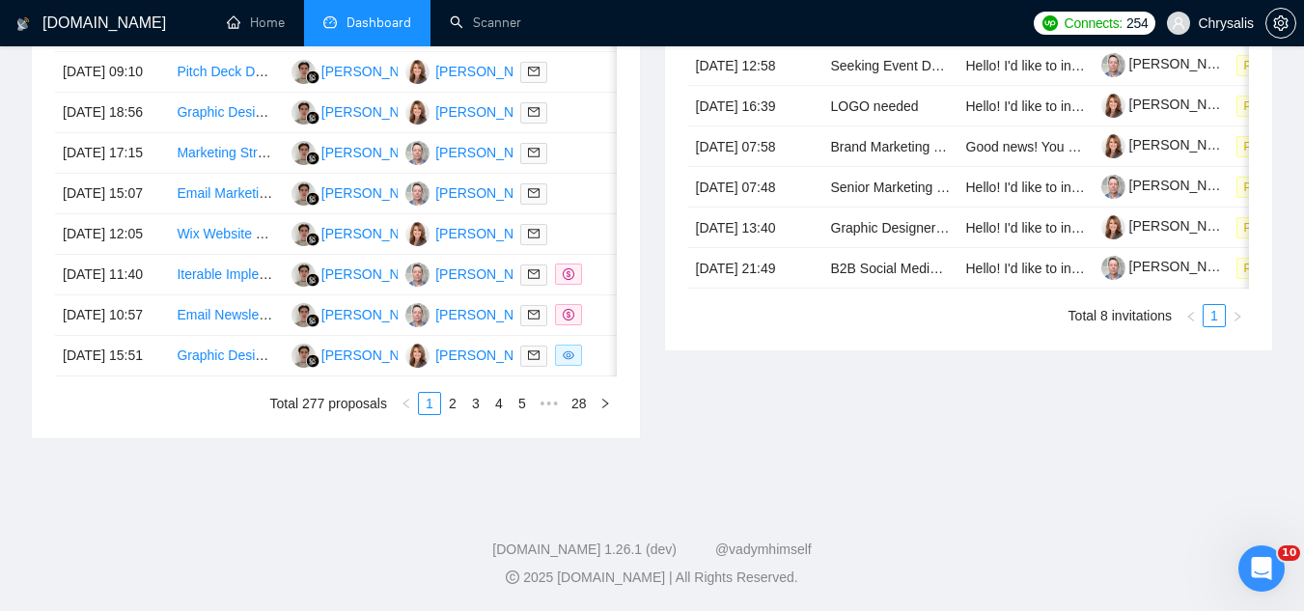
scroll to position [967, 0]
click at [253, 295] on td "Iterable Implementation" at bounding box center [226, 275] width 114 height 41
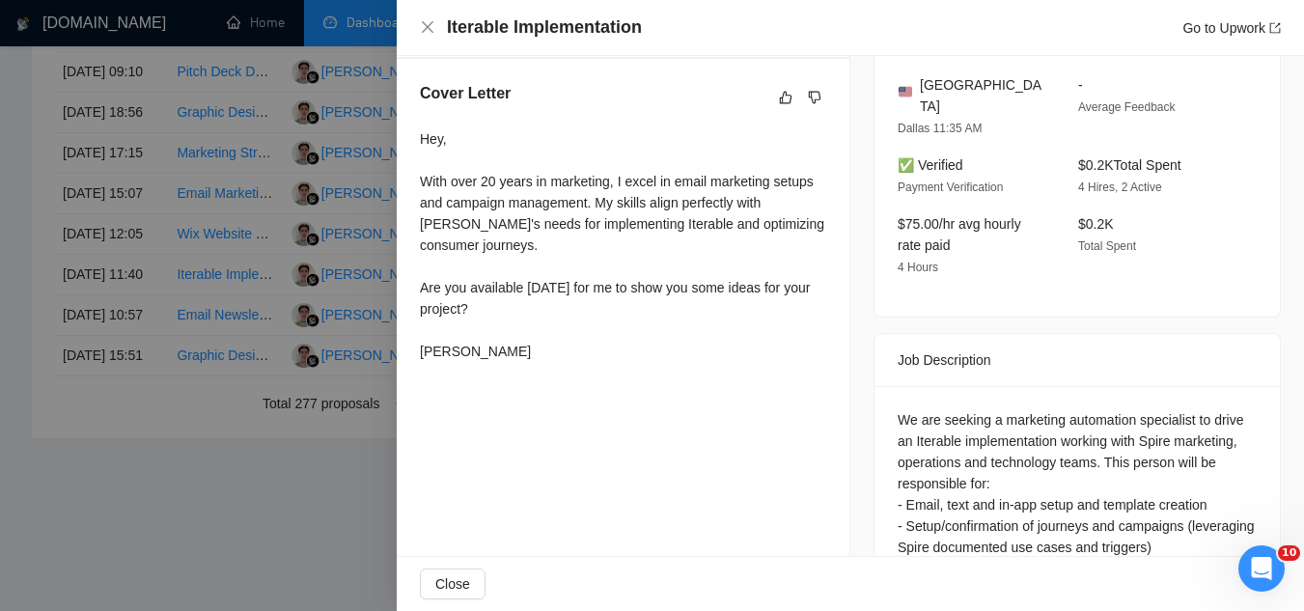
scroll to position [482, 0]
click at [187, 569] on div at bounding box center [652, 305] width 1304 height 611
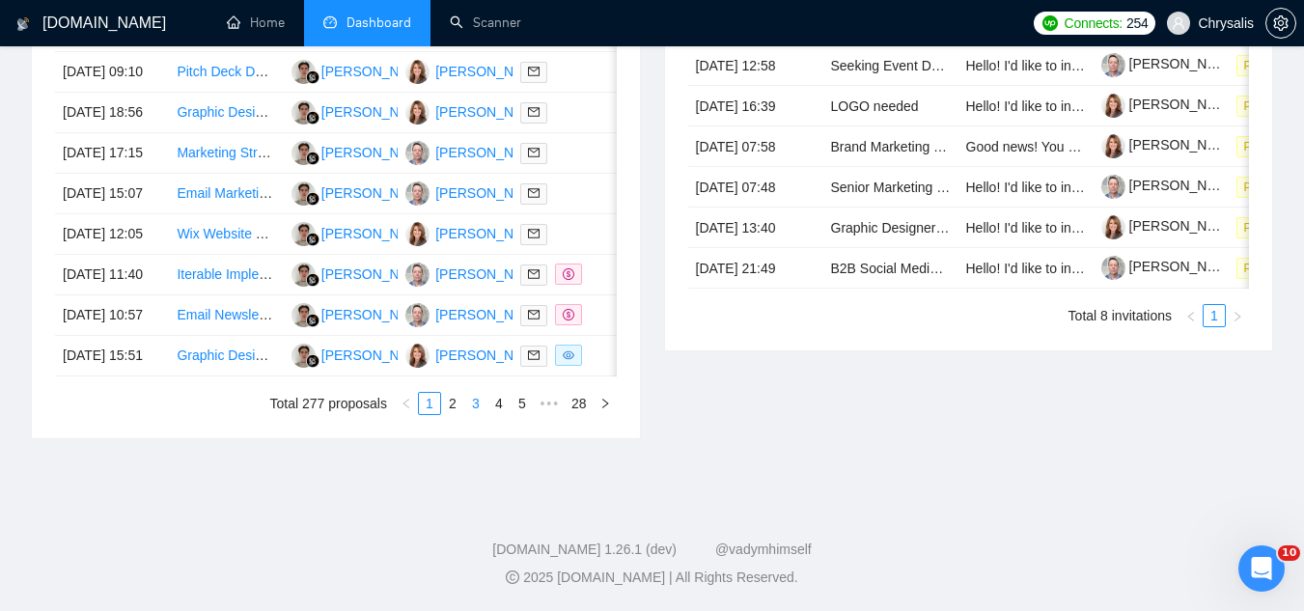
click at [476, 414] on link "3" at bounding box center [475, 403] width 21 height 21
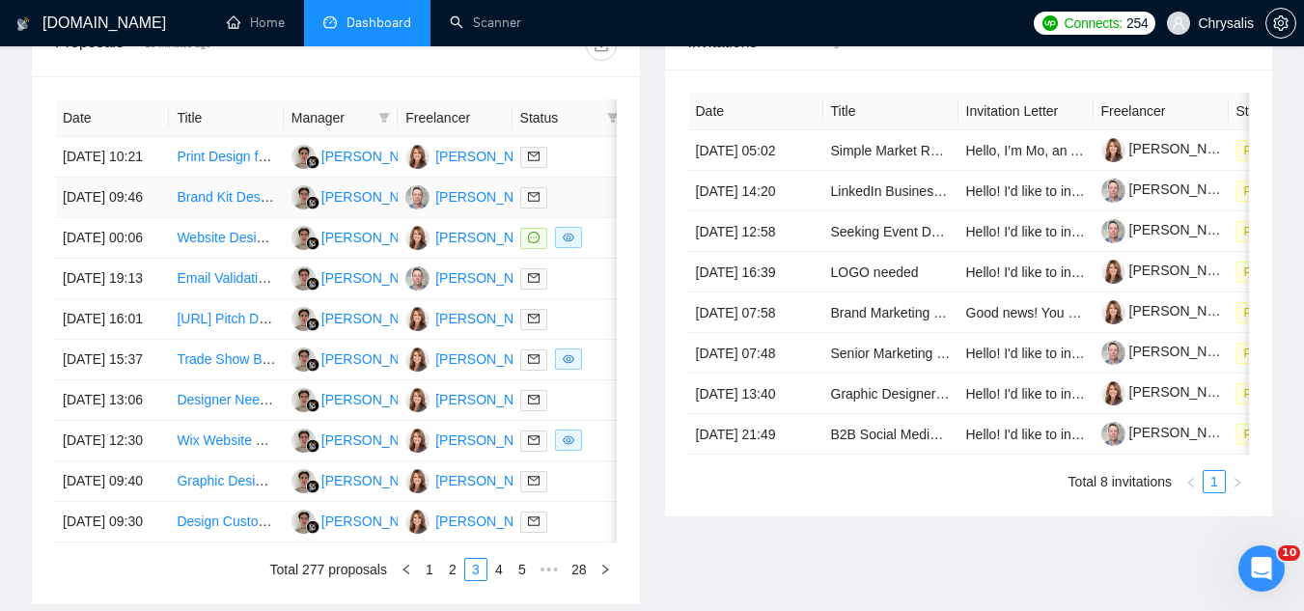
scroll to position [870, 0]
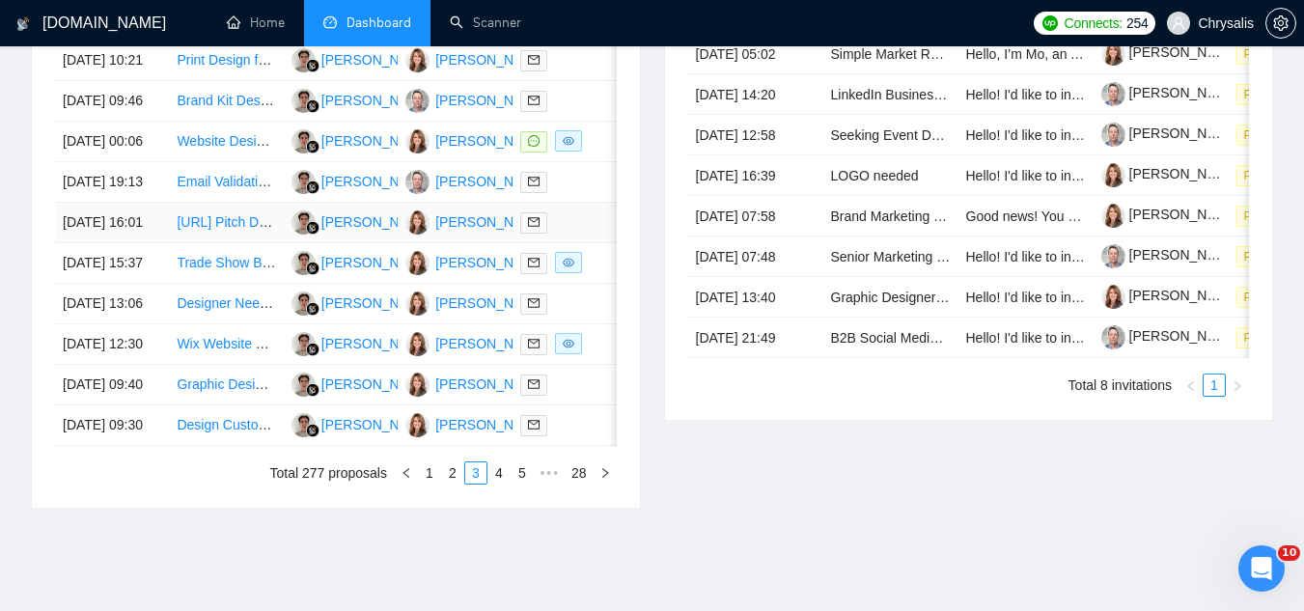
click at [252, 243] on td "[URL] Pitch Deck Designer Needed for Rush Job" at bounding box center [226, 223] width 114 height 41
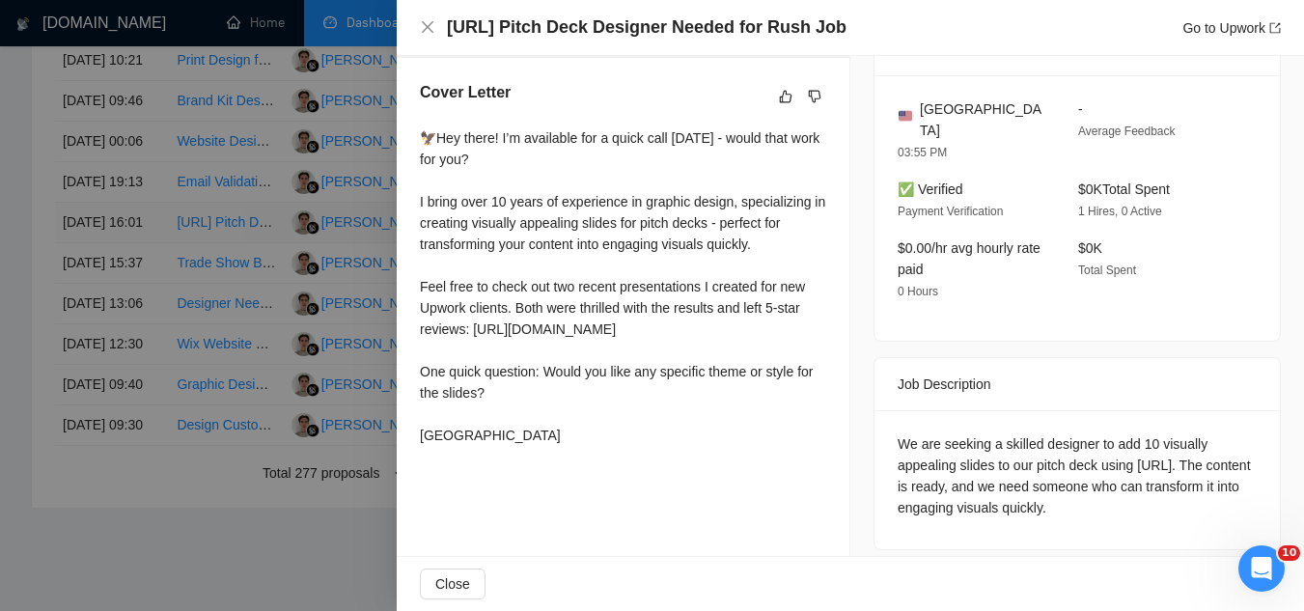
scroll to position [473, 0]
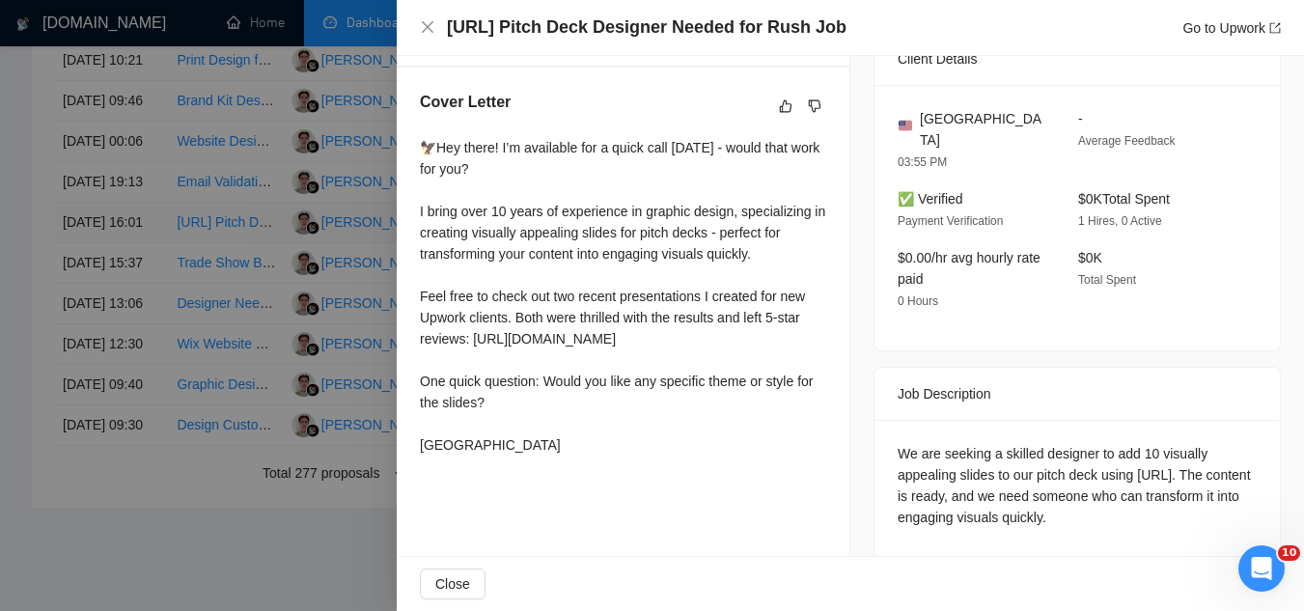
click at [252, 318] on div at bounding box center [652, 305] width 1304 height 611
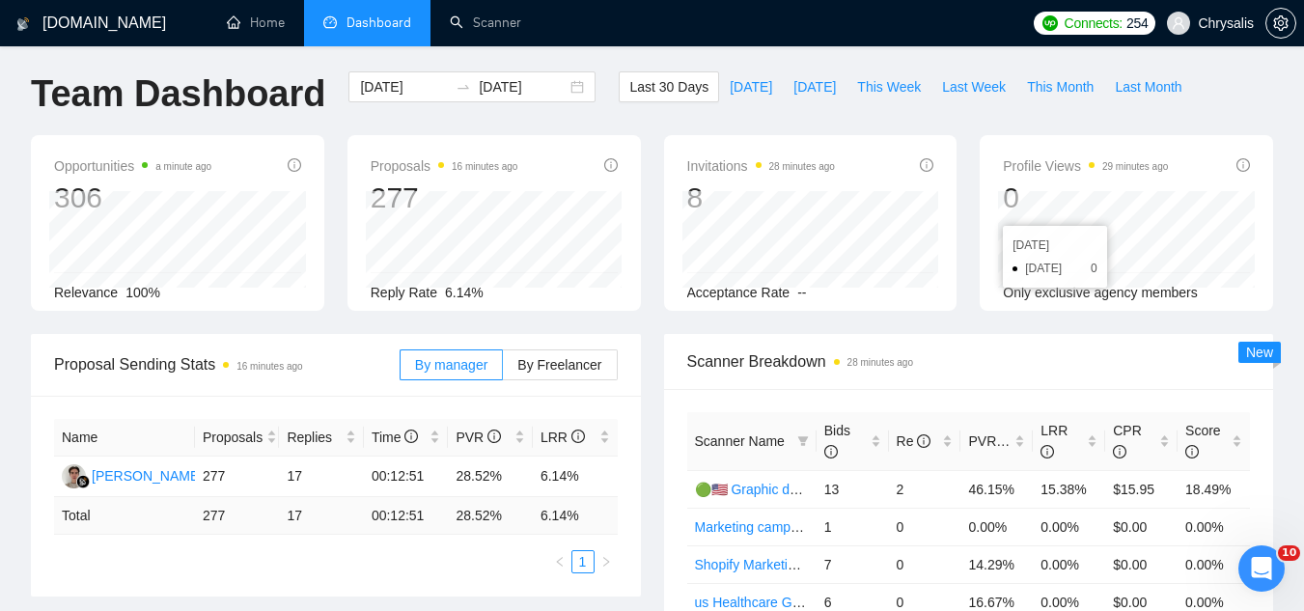
scroll to position [0, 0]
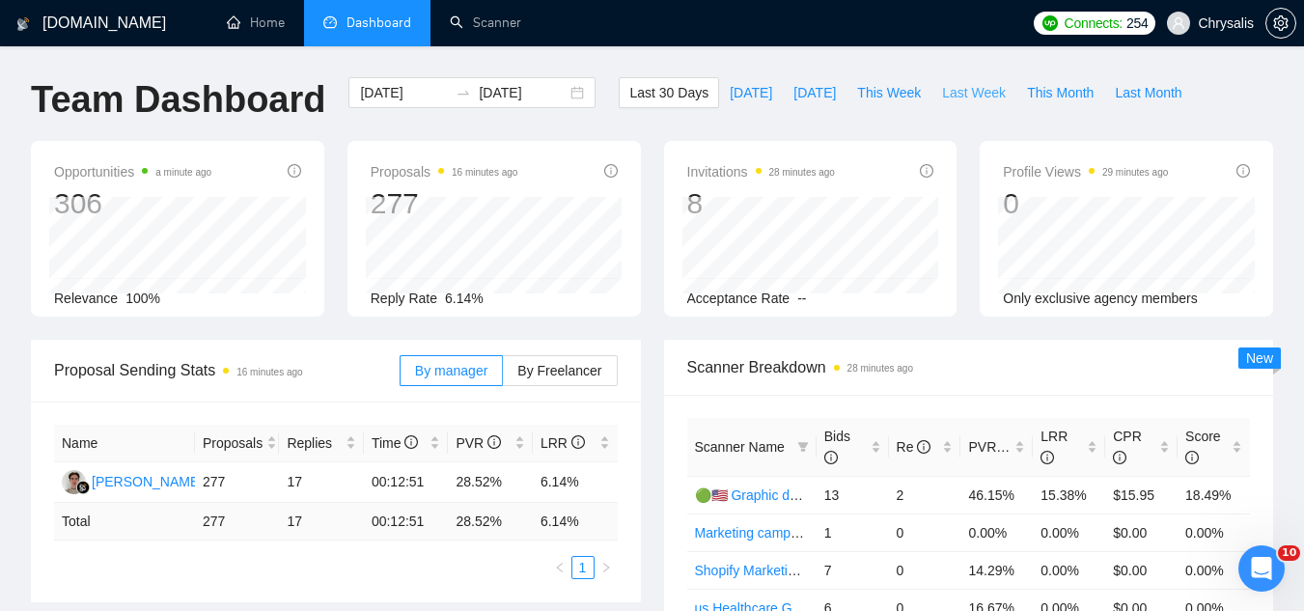
click at [973, 79] on button "Last Week" at bounding box center [973, 92] width 85 height 31
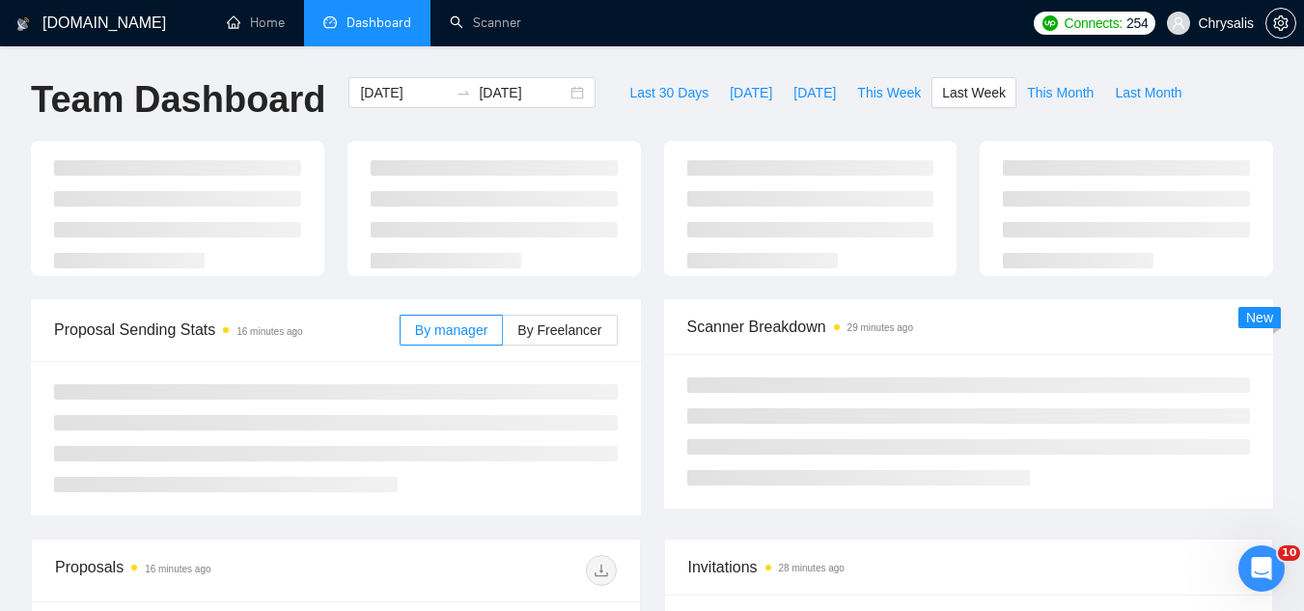
type input "[DATE]"
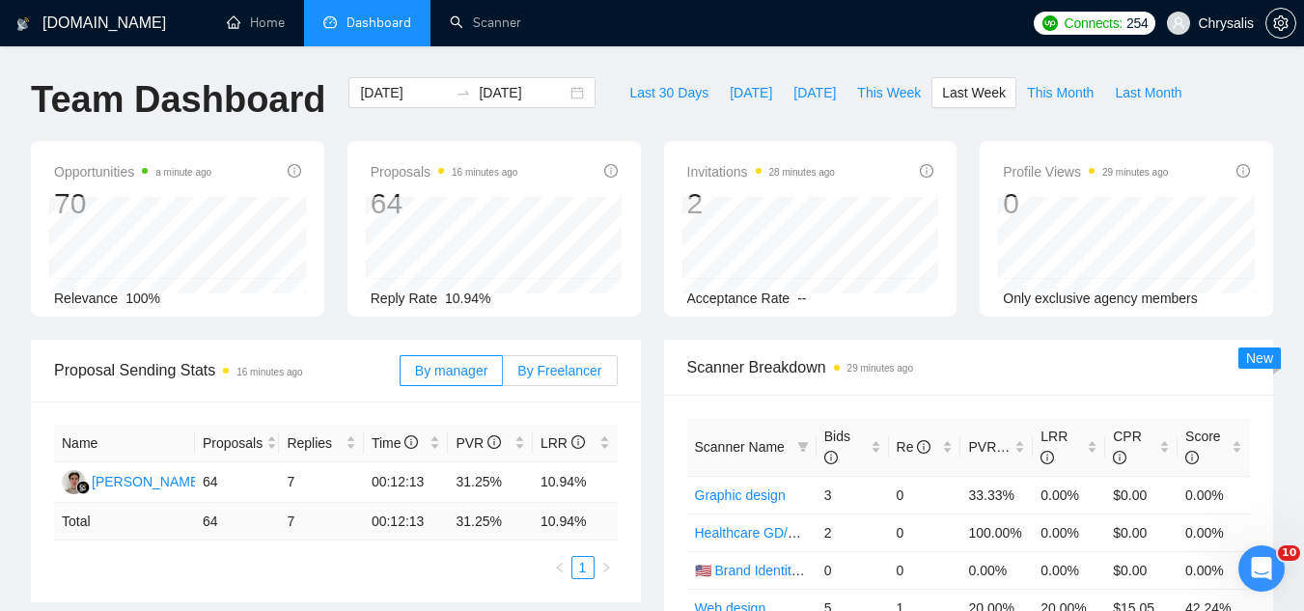
click at [550, 380] on label "By Freelancer" at bounding box center [560, 370] width 114 height 31
click at [503, 375] on input "By Freelancer" at bounding box center [503, 375] width 0 height 0
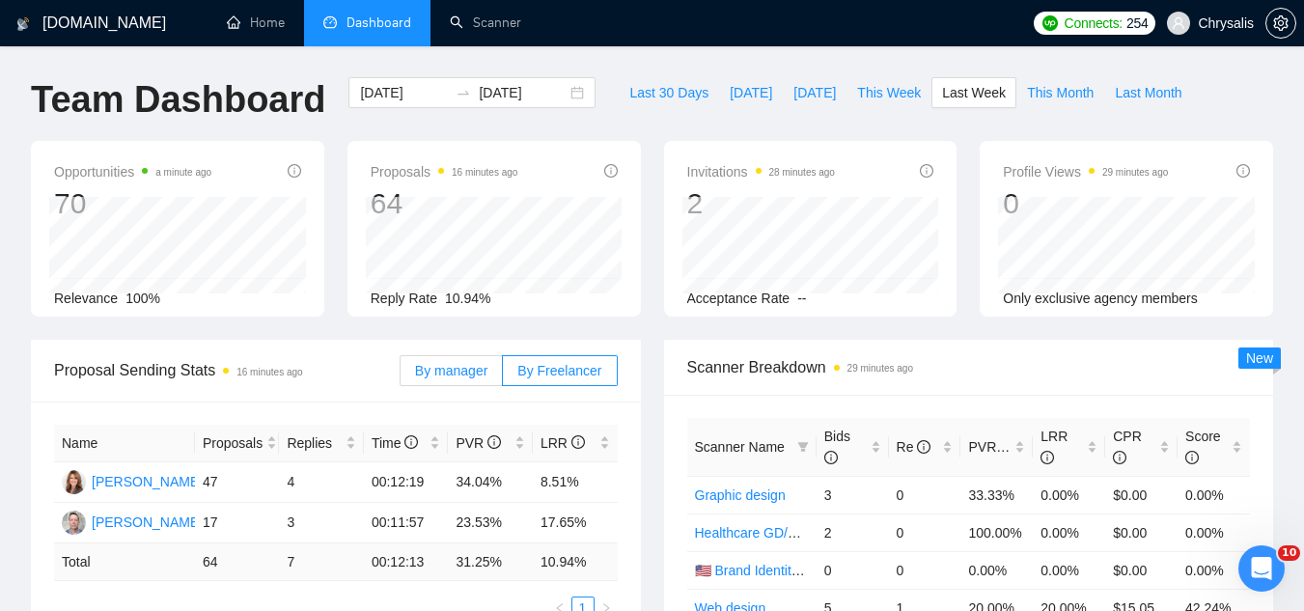
click at [449, 379] on label "By manager" at bounding box center [450, 370] width 103 height 31
click at [400, 375] on input "By manager" at bounding box center [400, 375] width 0 height 0
